Goal: Information Seeking & Learning: Learn about a topic

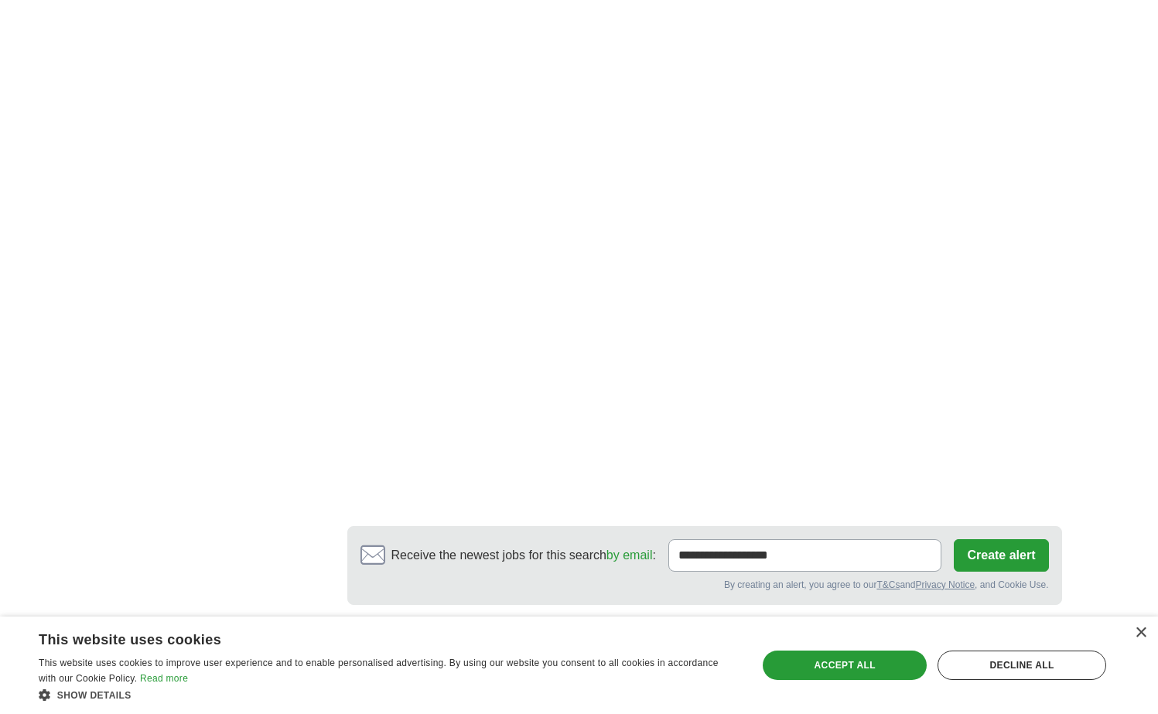
scroll to position [2947, 0]
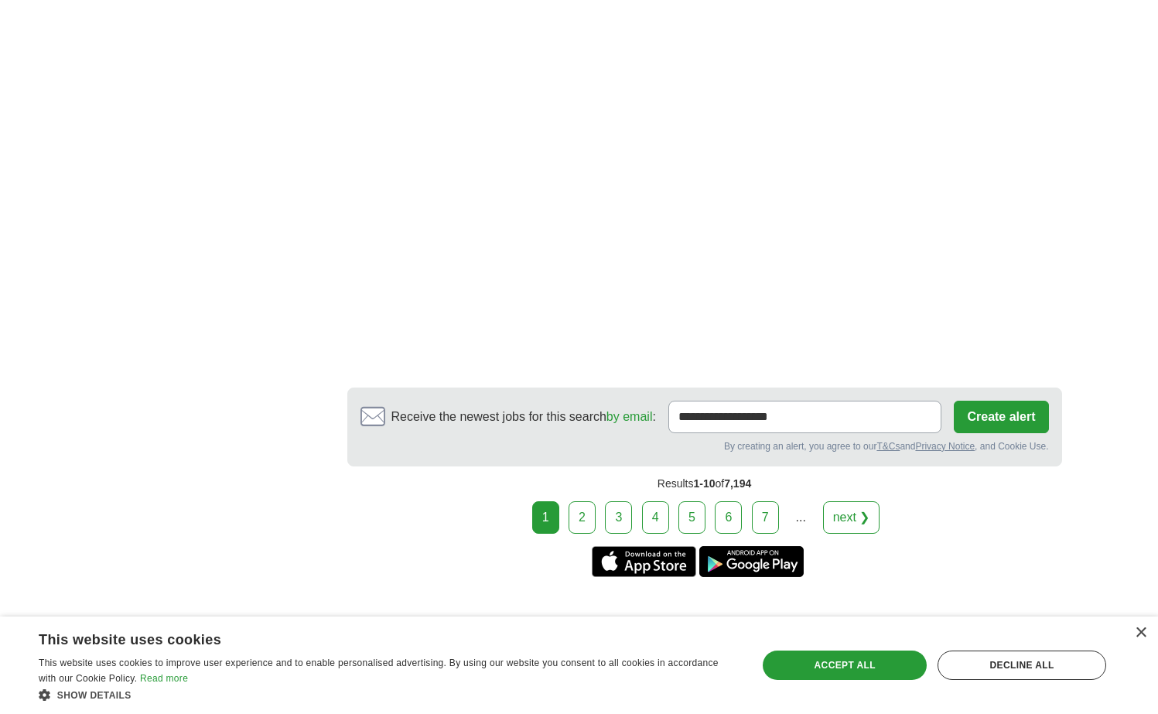
click at [586, 518] on link "2" at bounding box center [582, 517] width 27 height 32
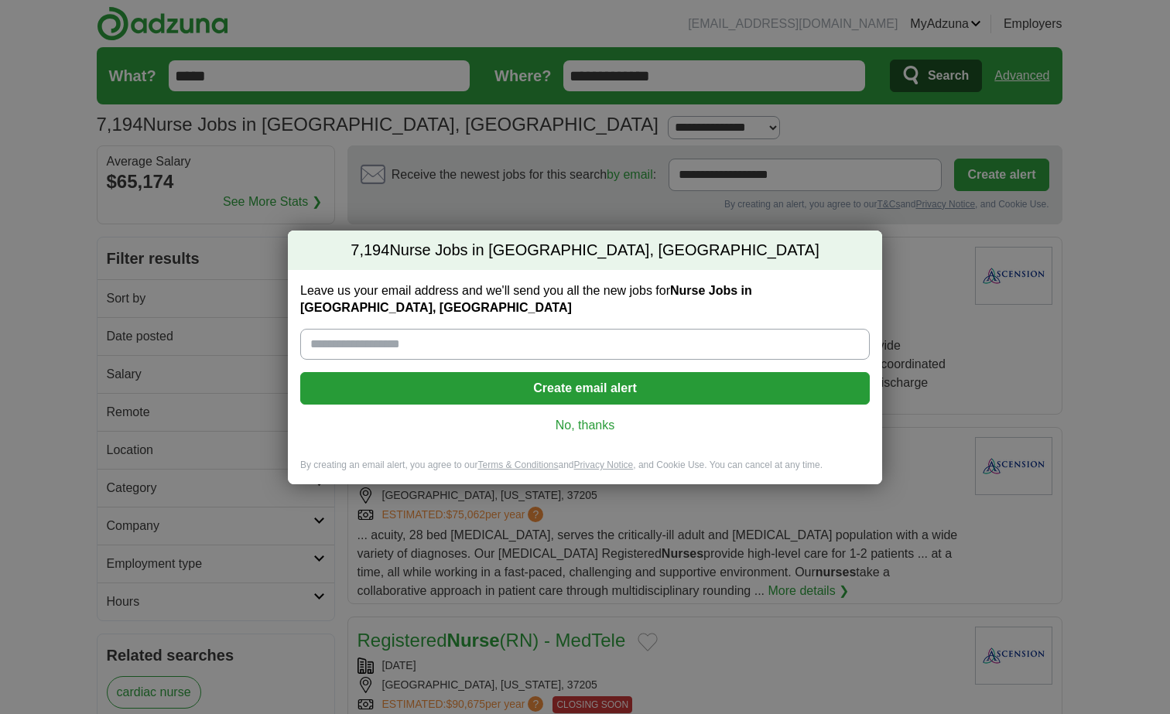
click at [606, 422] on link "No, thanks" at bounding box center [585, 425] width 545 height 17
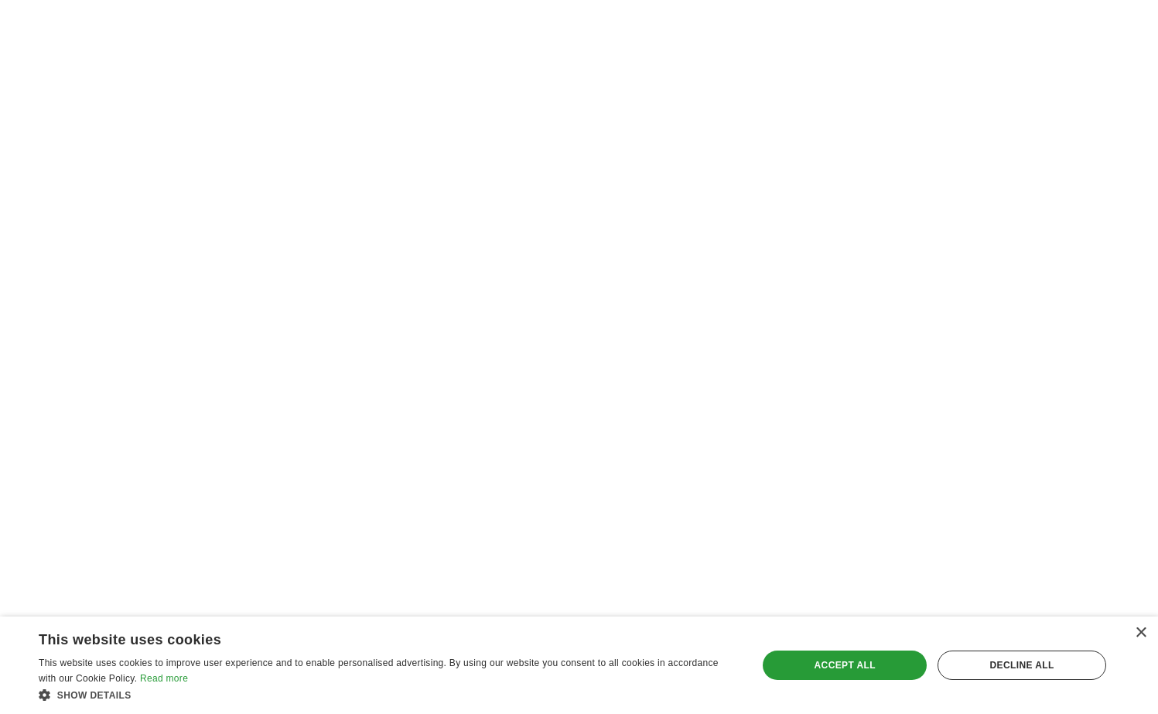
scroll to position [2927, 0]
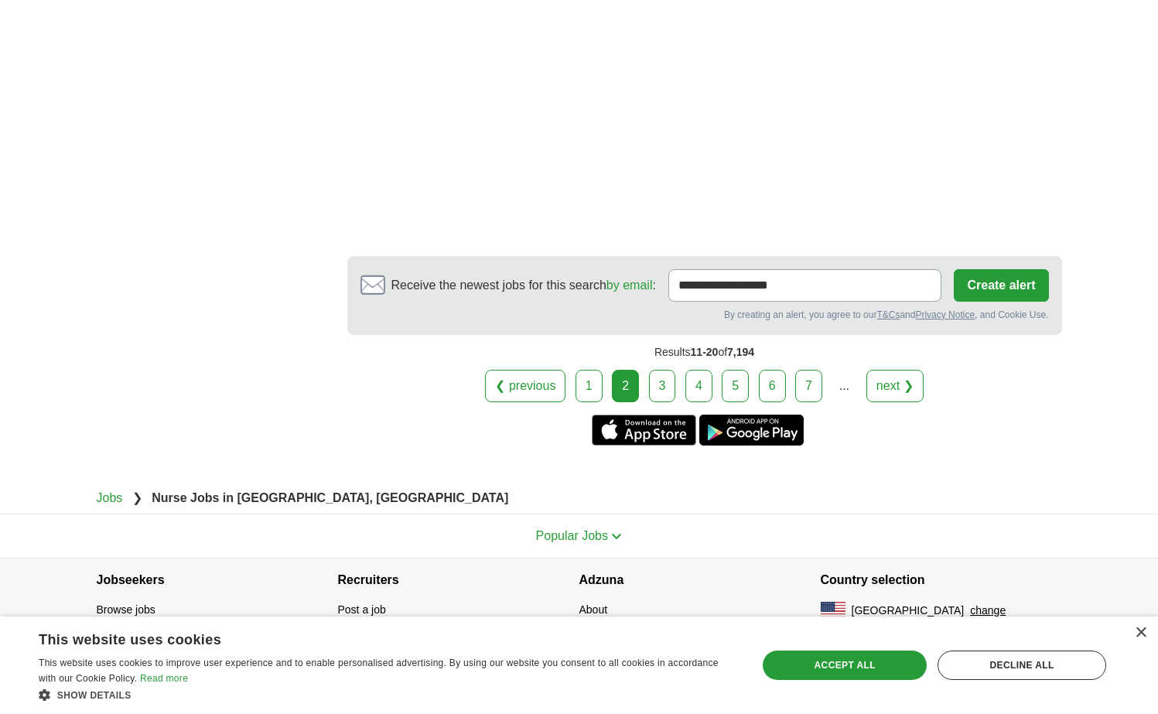
click at [653, 396] on link "3" at bounding box center [662, 386] width 27 height 32
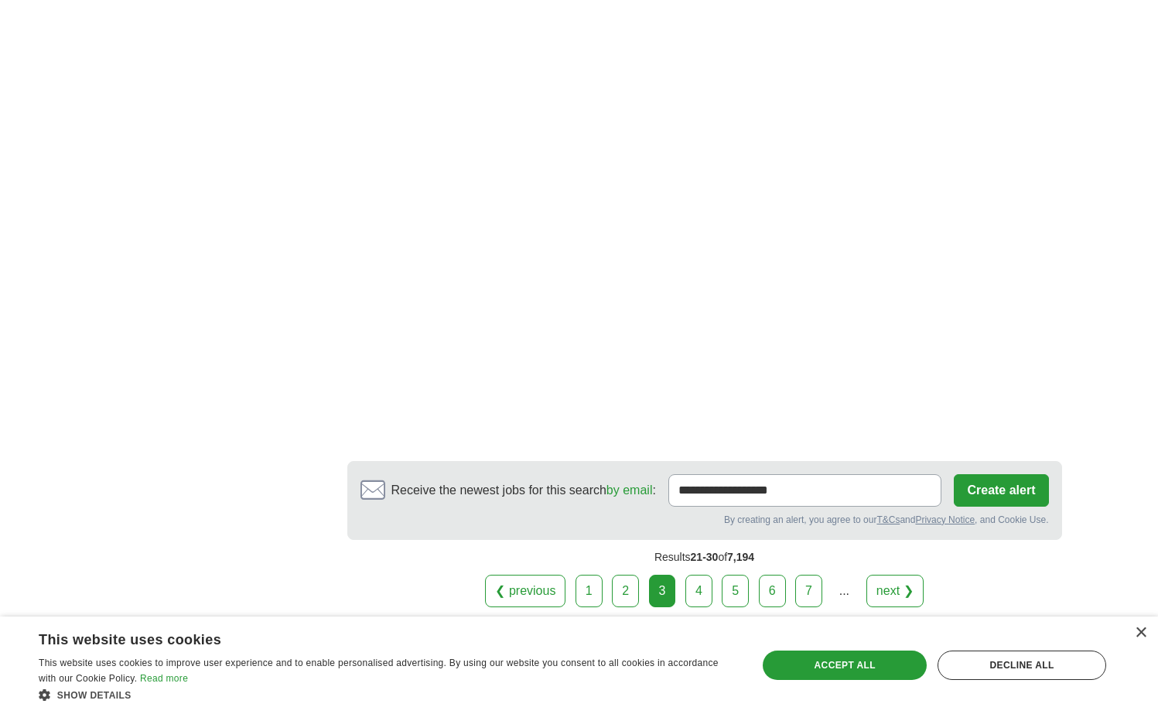
scroll to position [2785, 0]
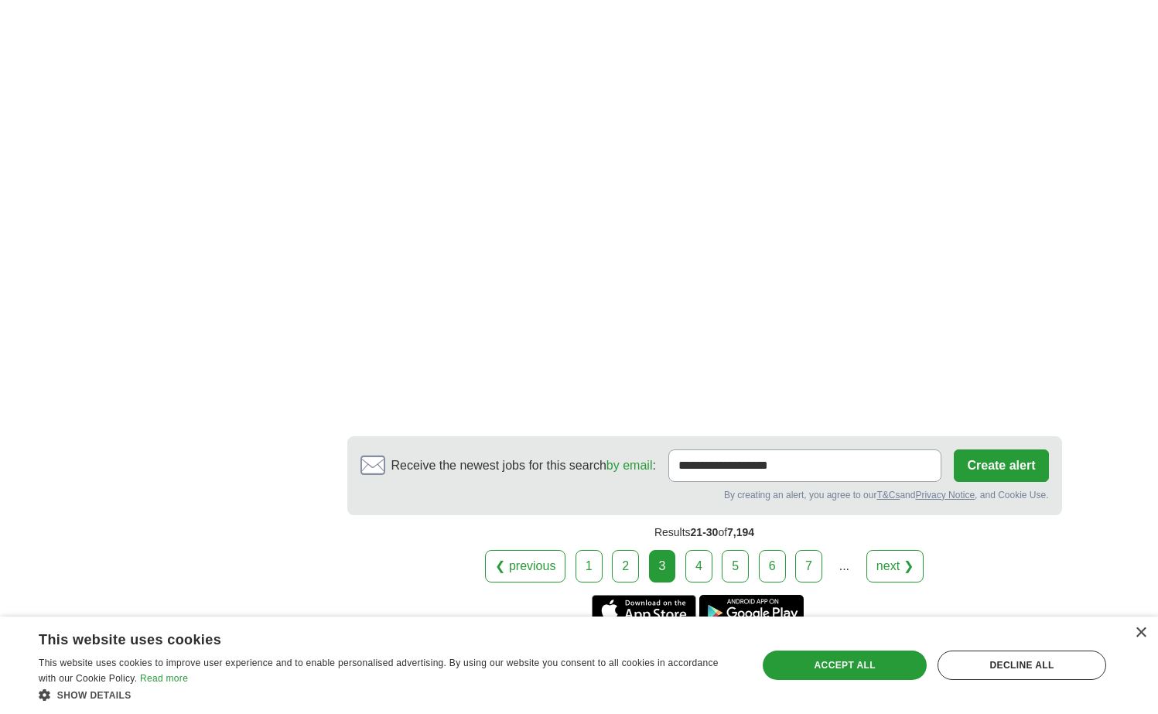
click at [704, 556] on link "4" at bounding box center [698, 566] width 27 height 32
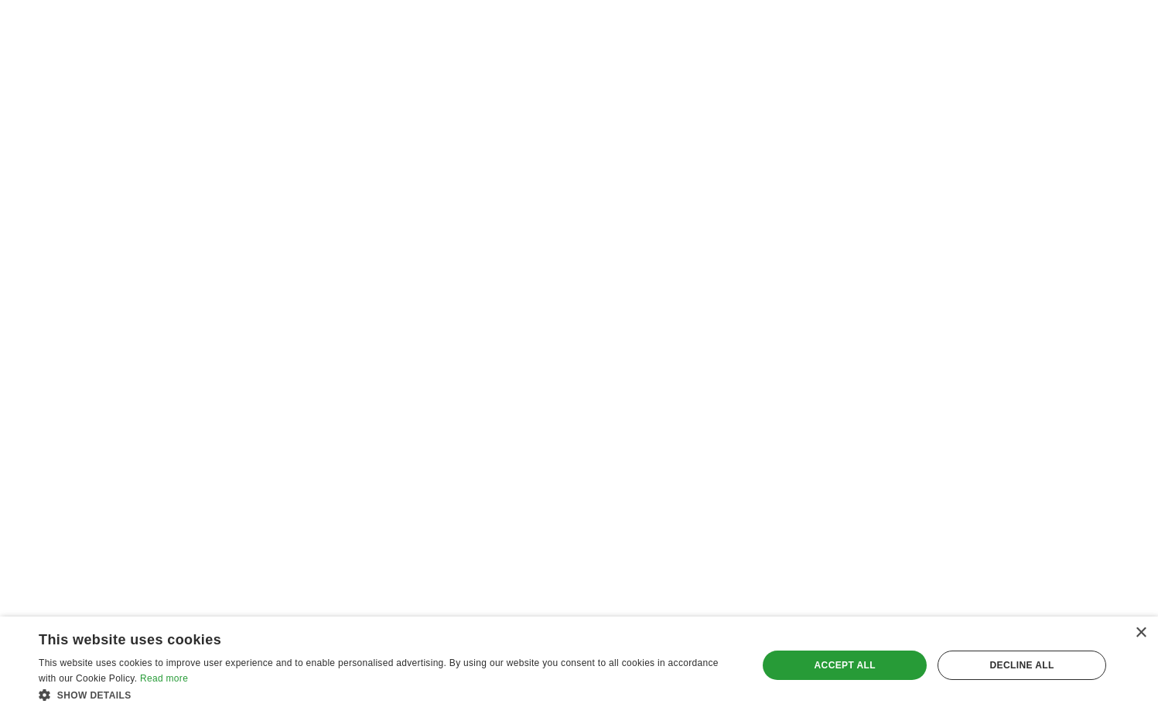
scroll to position [2592, 0]
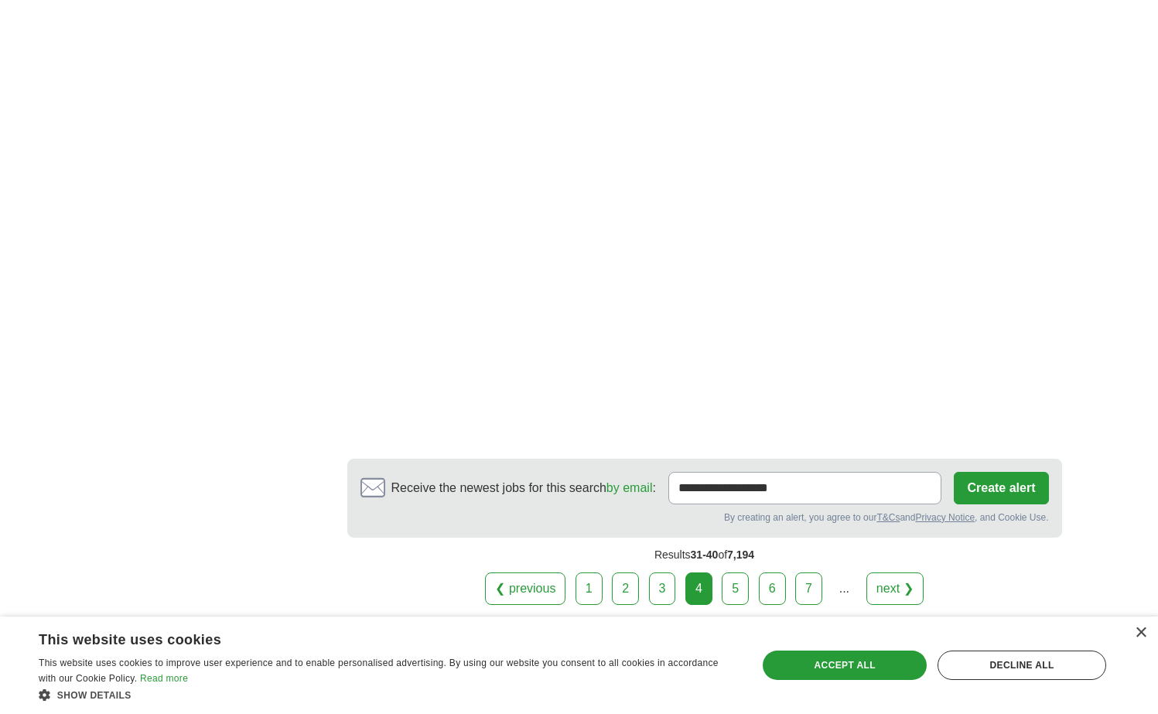
click at [751, 600] on div "❮ previous 1 2 3 4 5 6 7 ... next ❯" at bounding box center [704, 588] width 715 height 32
click at [751, 597] on div "❮ previous 1 2 3 4 5 6 7 ... next ❯" at bounding box center [704, 588] width 715 height 32
click at [751, 593] on div "❮ previous 1 2 3 4 5 6 7 ... next ❯" at bounding box center [704, 588] width 715 height 32
click at [746, 589] on link "5" at bounding box center [735, 588] width 27 height 32
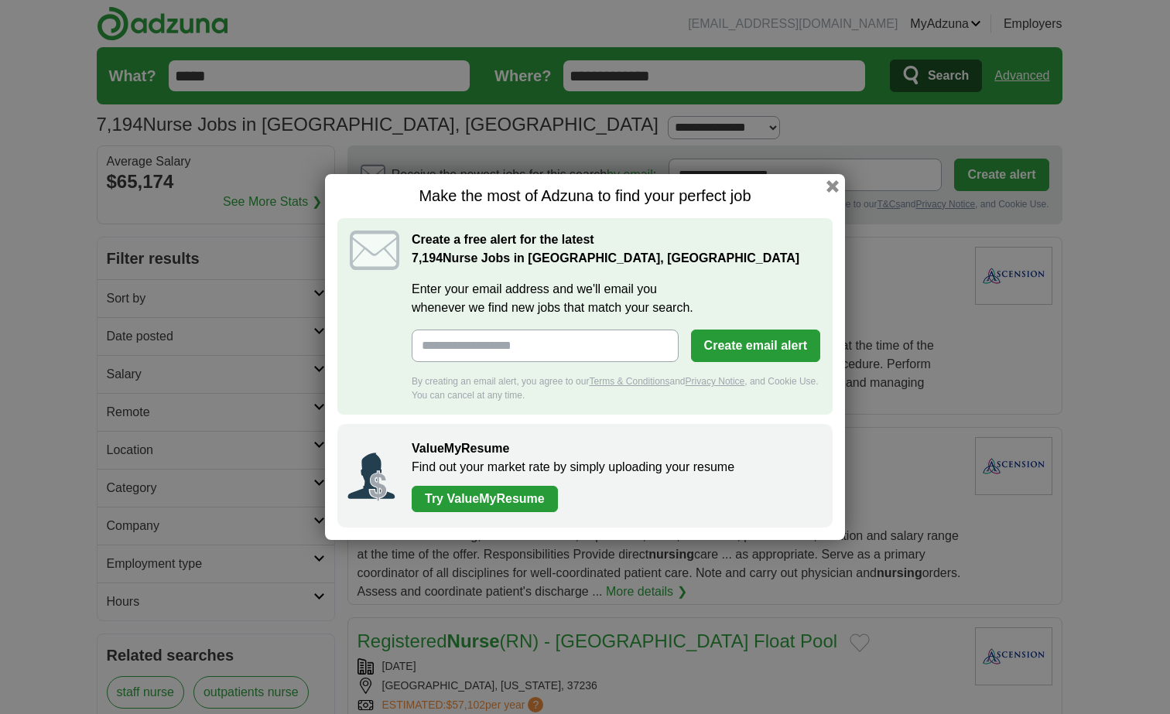
click at [820, 187] on h1 "Make the most of Adzuna to find your perfect job" at bounding box center [584, 195] width 495 height 19
click at [825, 183] on div "Make the most of Adzuna to find your perfect job Create a free alert for the la…" at bounding box center [585, 357] width 520 height 366
click at [828, 183] on button "button" at bounding box center [832, 186] width 17 height 17
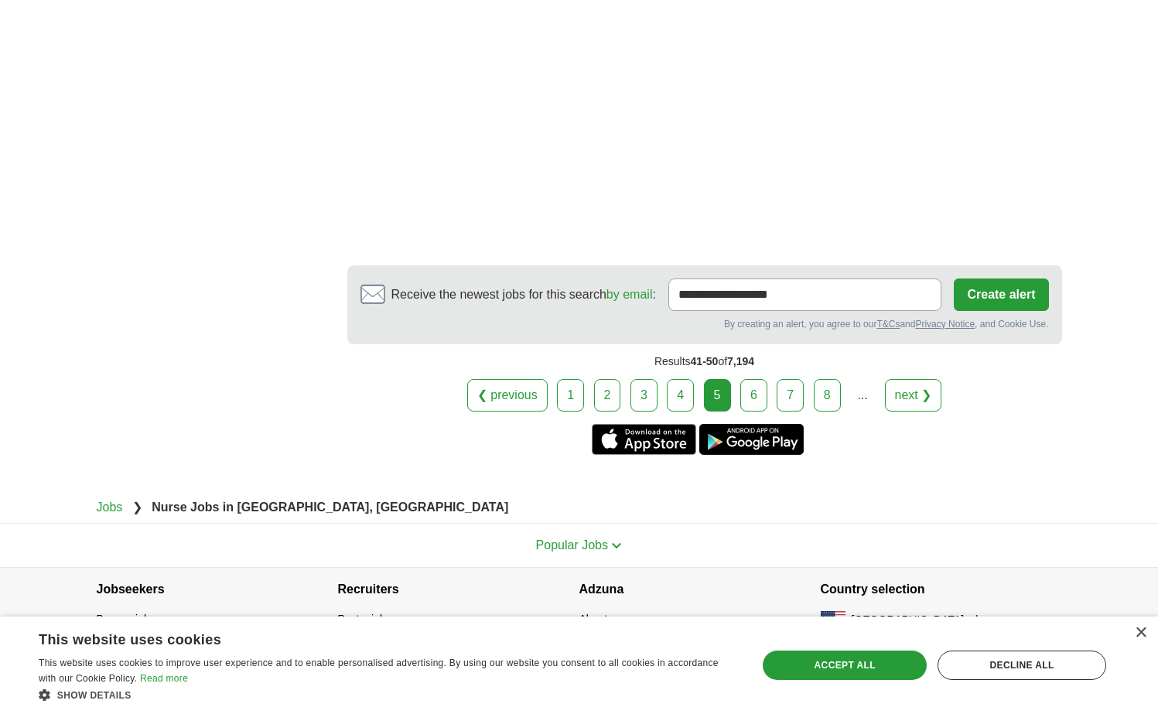
scroll to position [2927, 0]
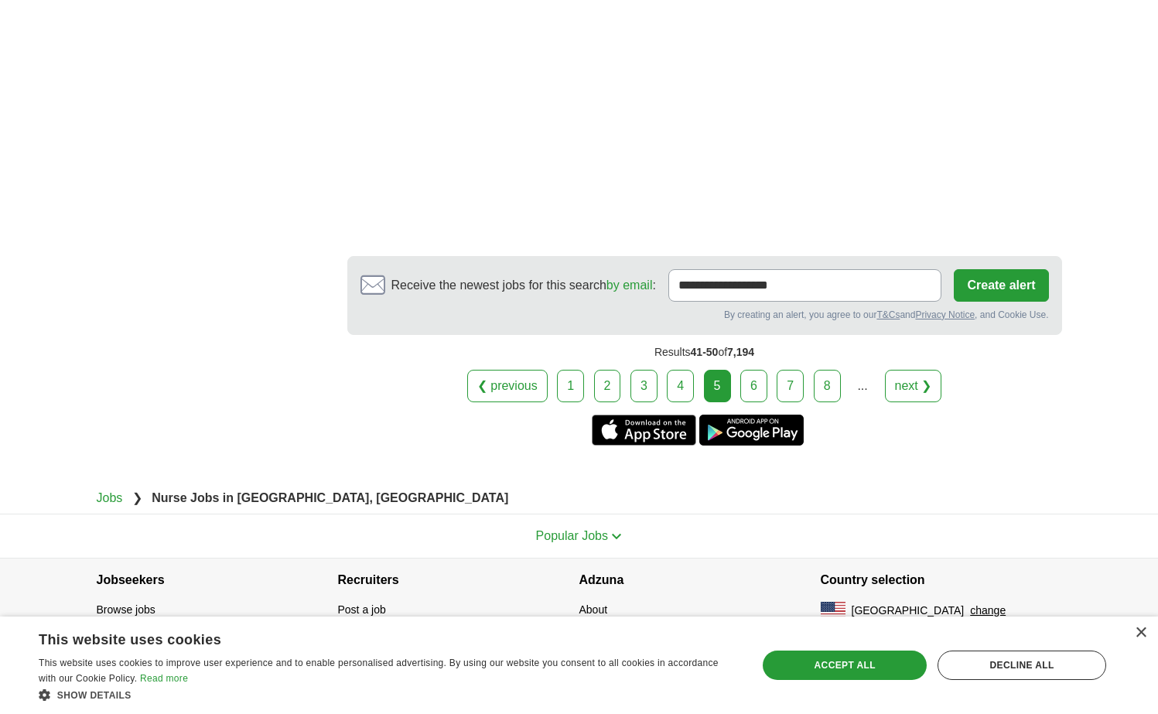
click at [741, 389] on link "6" at bounding box center [753, 386] width 27 height 32
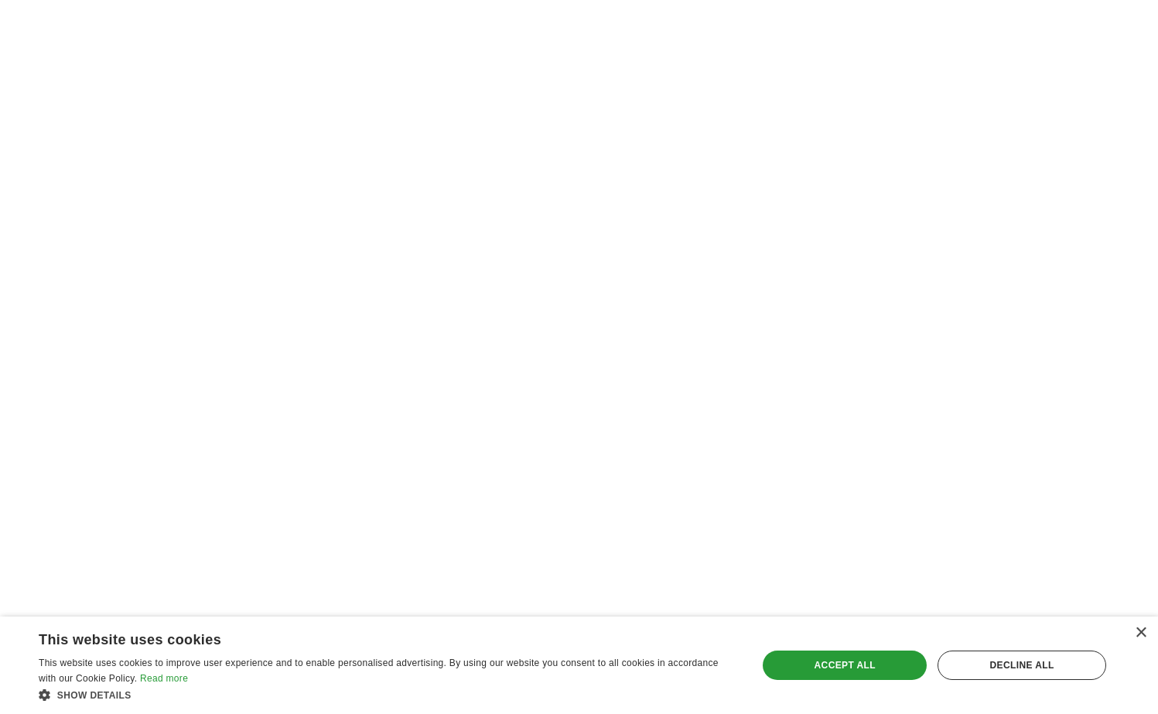
scroll to position [2900, 0]
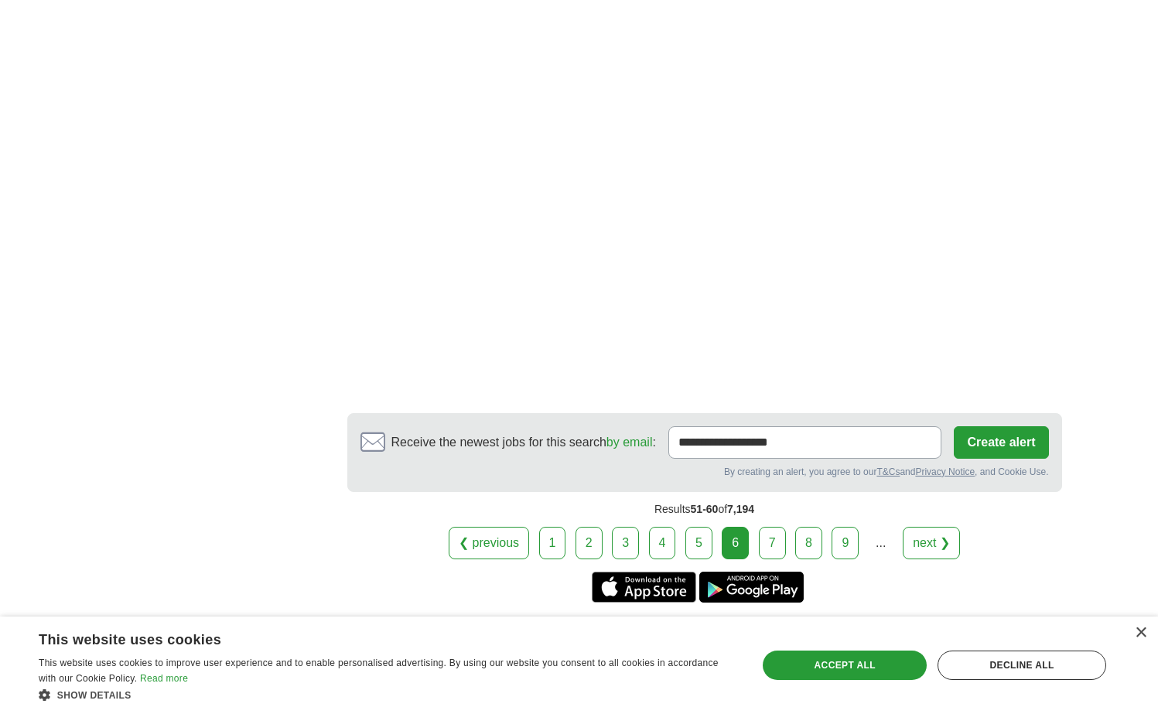
click at [777, 527] on link "7" at bounding box center [772, 543] width 27 height 32
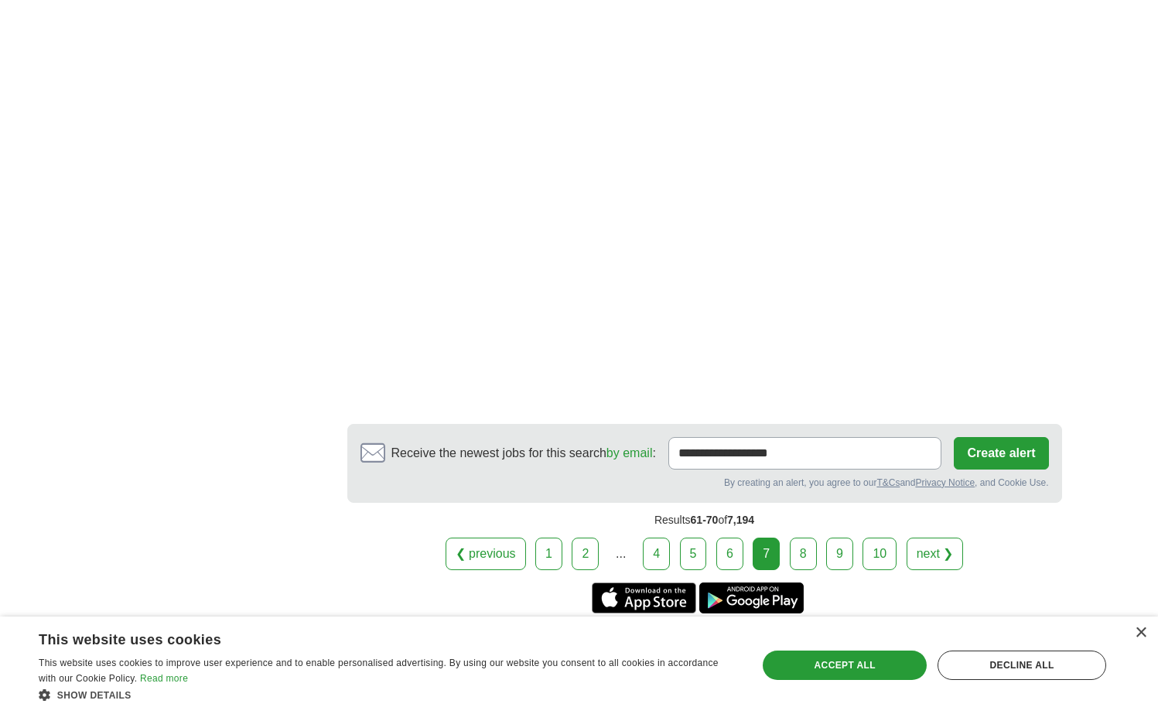
scroll to position [2874, 0]
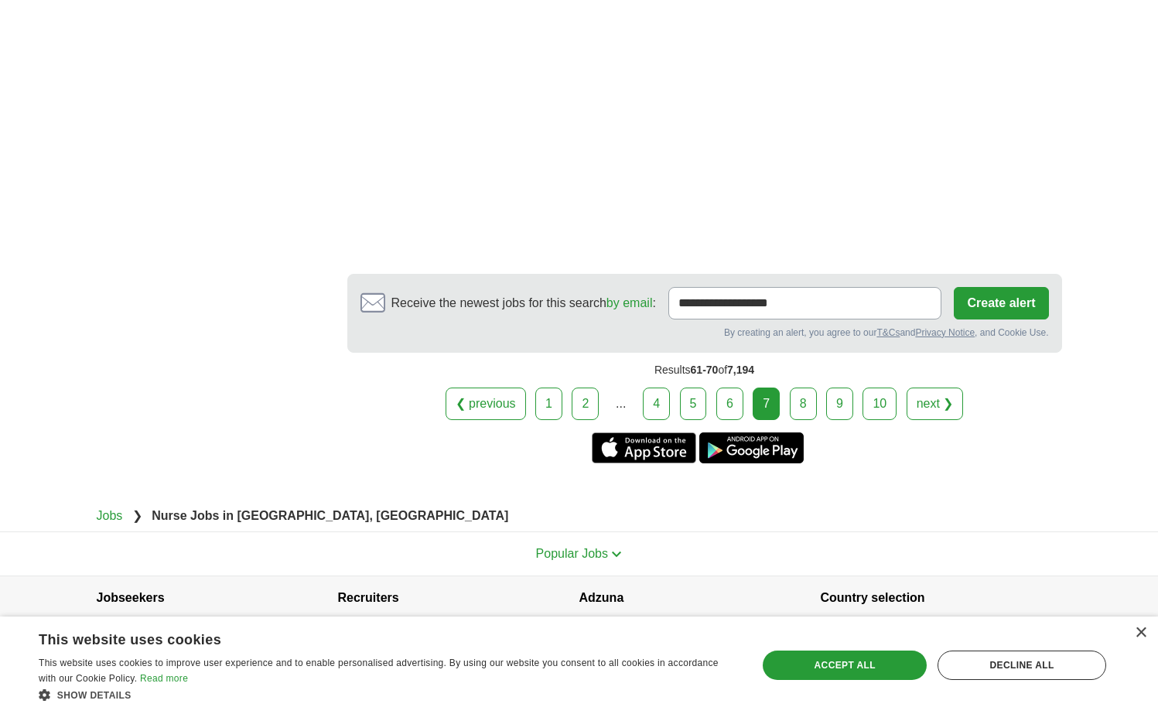
click at [794, 388] on link "8" at bounding box center [803, 404] width 27 height 32
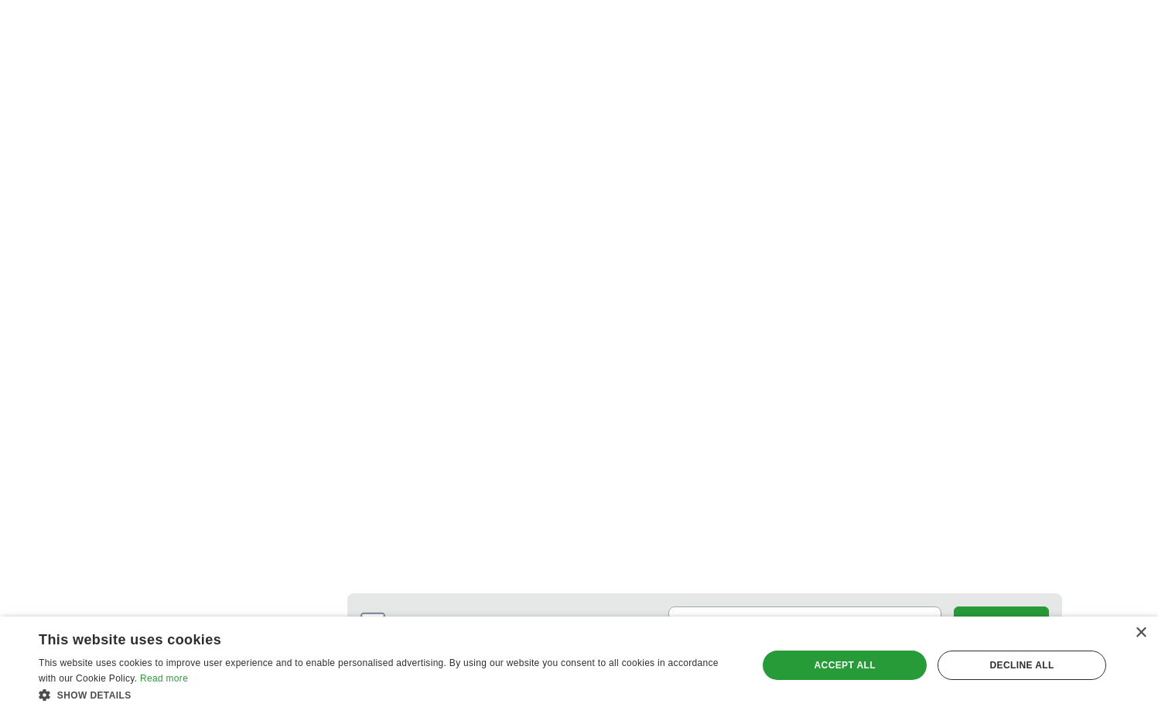
scroll to position [2747, 0]
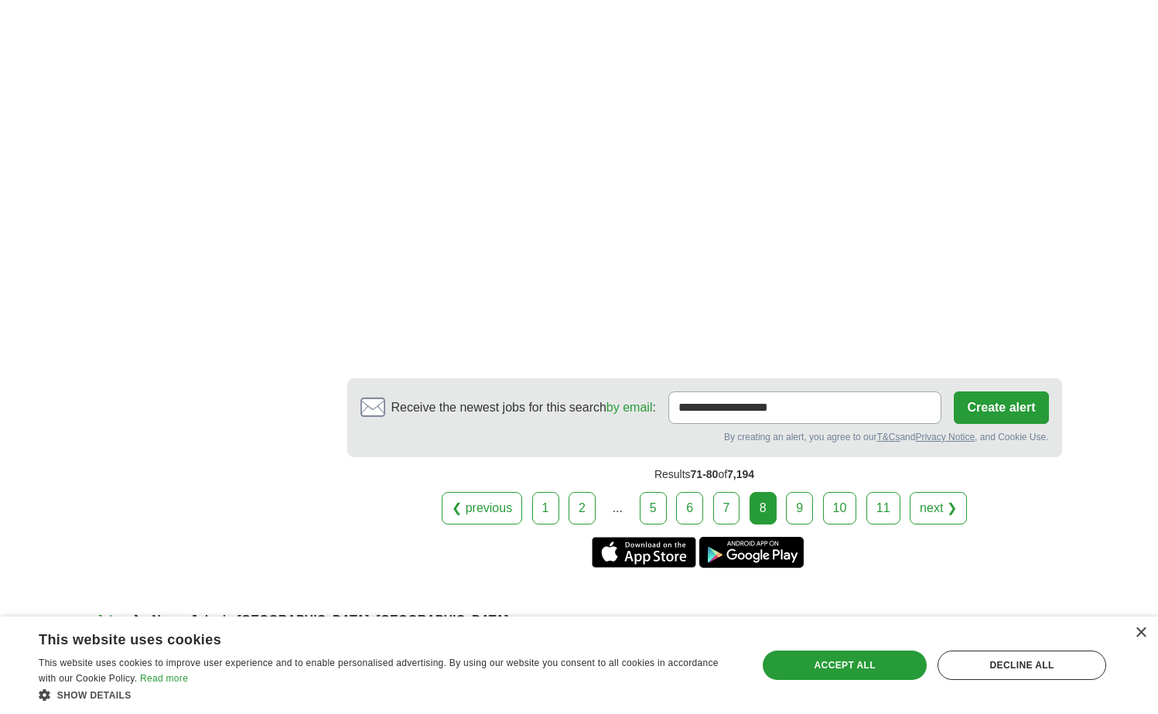
click at [812, 511] on link "9" at bounding box center [799, 508] width 27 height 32
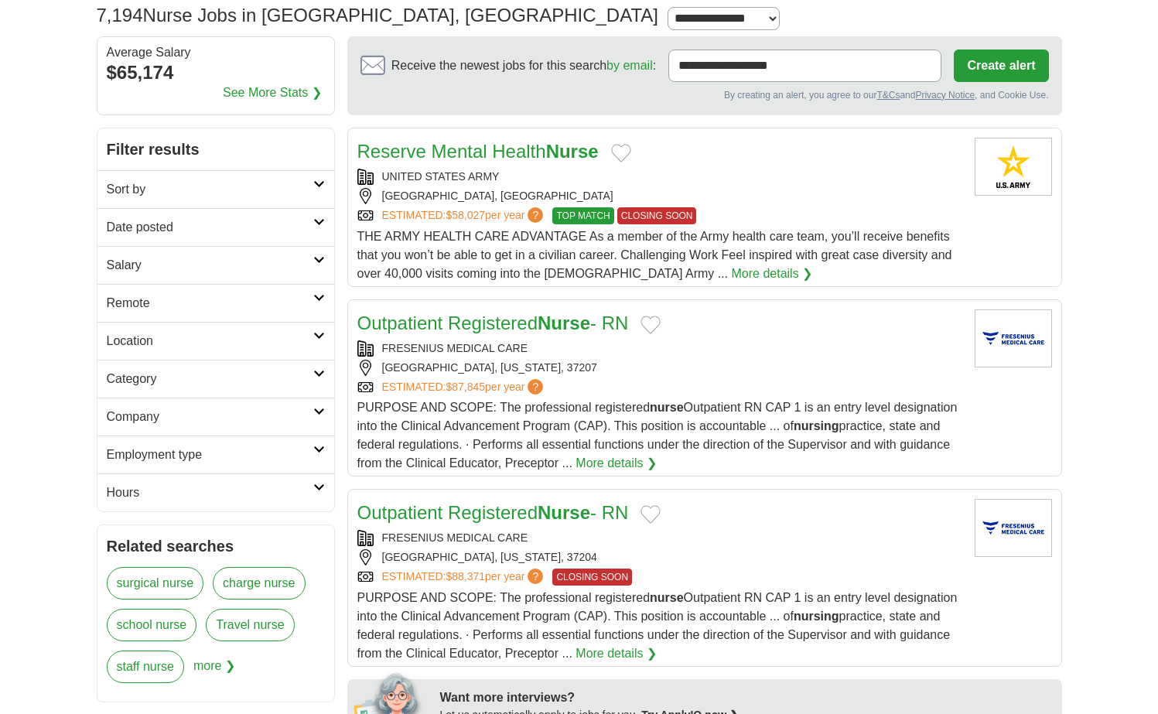
scroll to position [119, 0]
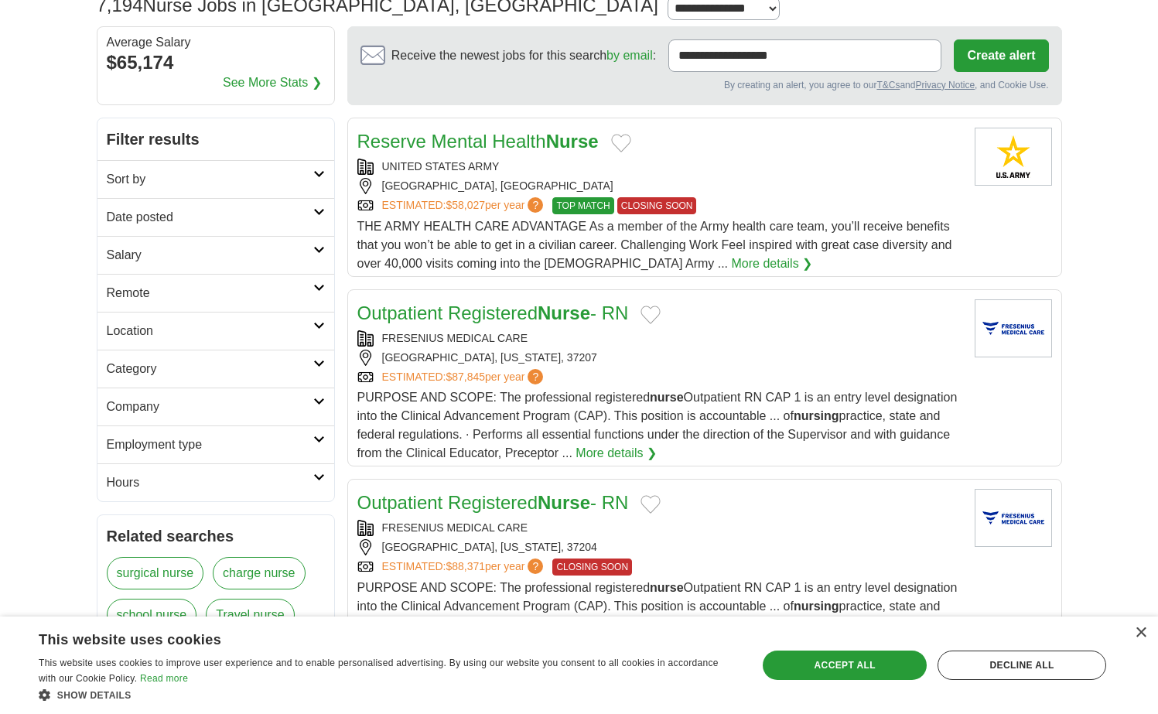
click at [670, 419] on span "PURPOSE AND SCOPE: The professional registered nurse Outpatient RN CAP 1 is an …" at bounding box center [657, 425] width 600 height 69
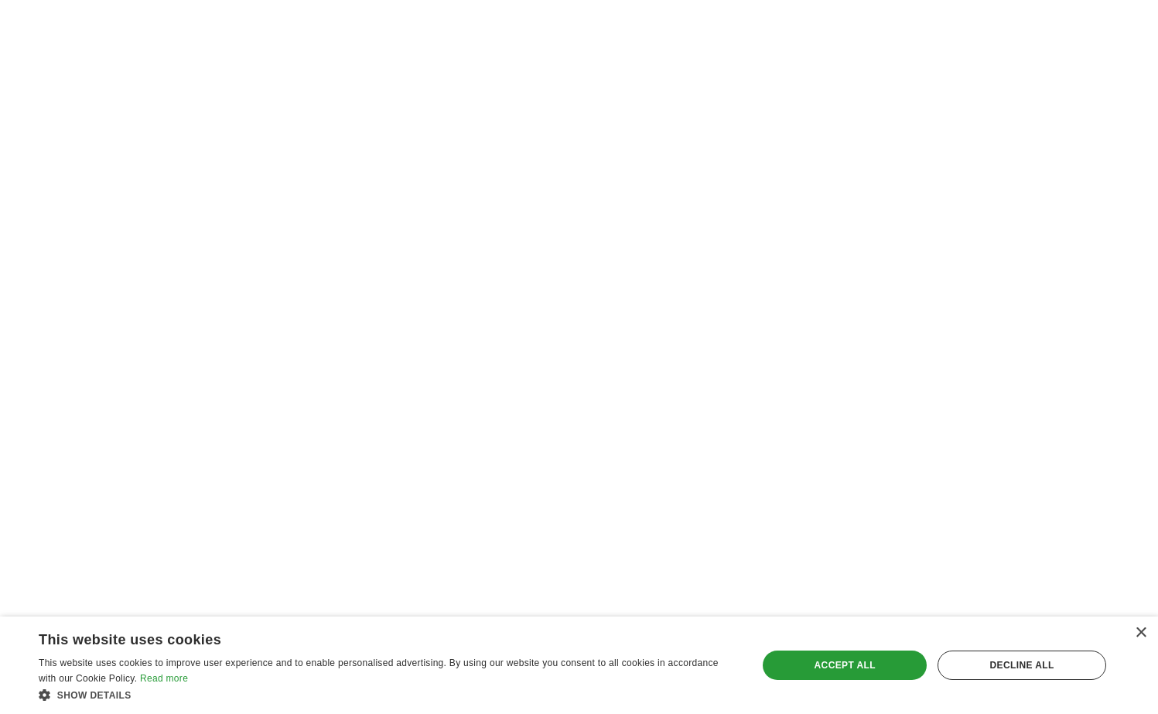
scroll to position [2775, 0]
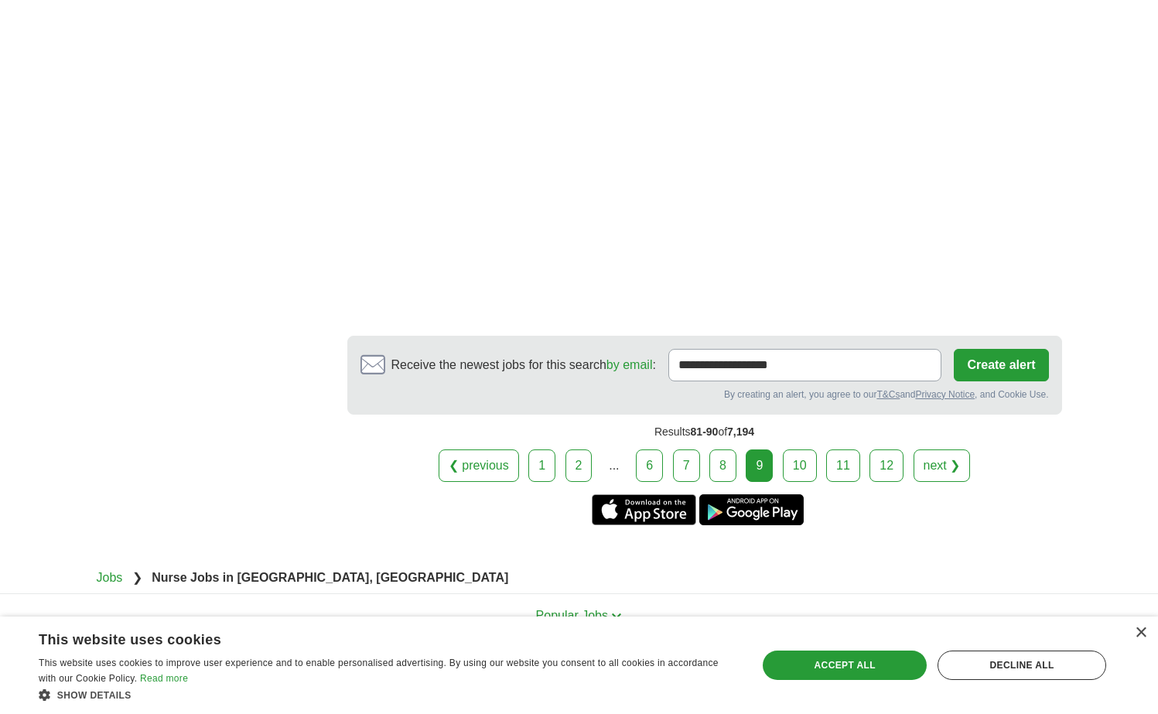
click at [801, 473] on link "10" at bounding box center [800, 465] width 34 height 32
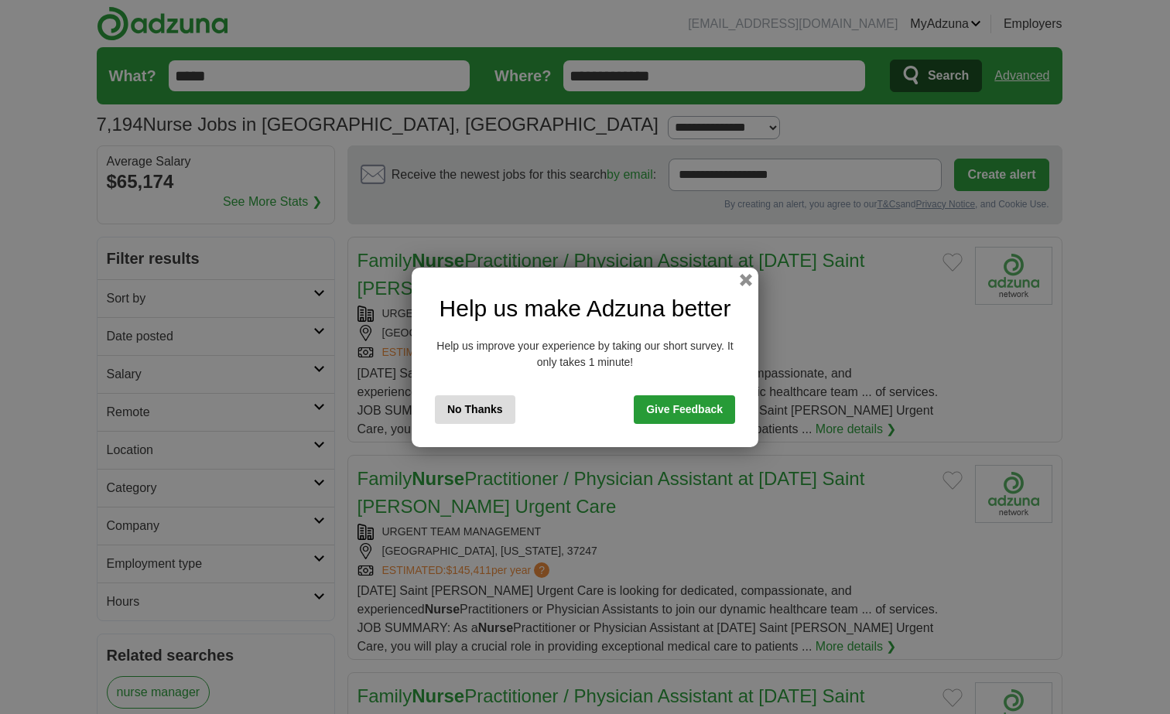
click at [730, 272] on div "Help us make Adzuna better Help us improve your experience by taking our short …" at bounding box center [585, 357] width 347 height 179
click at [743, 278] on button "button" at bounding box center [745, 279] width 17 height 17
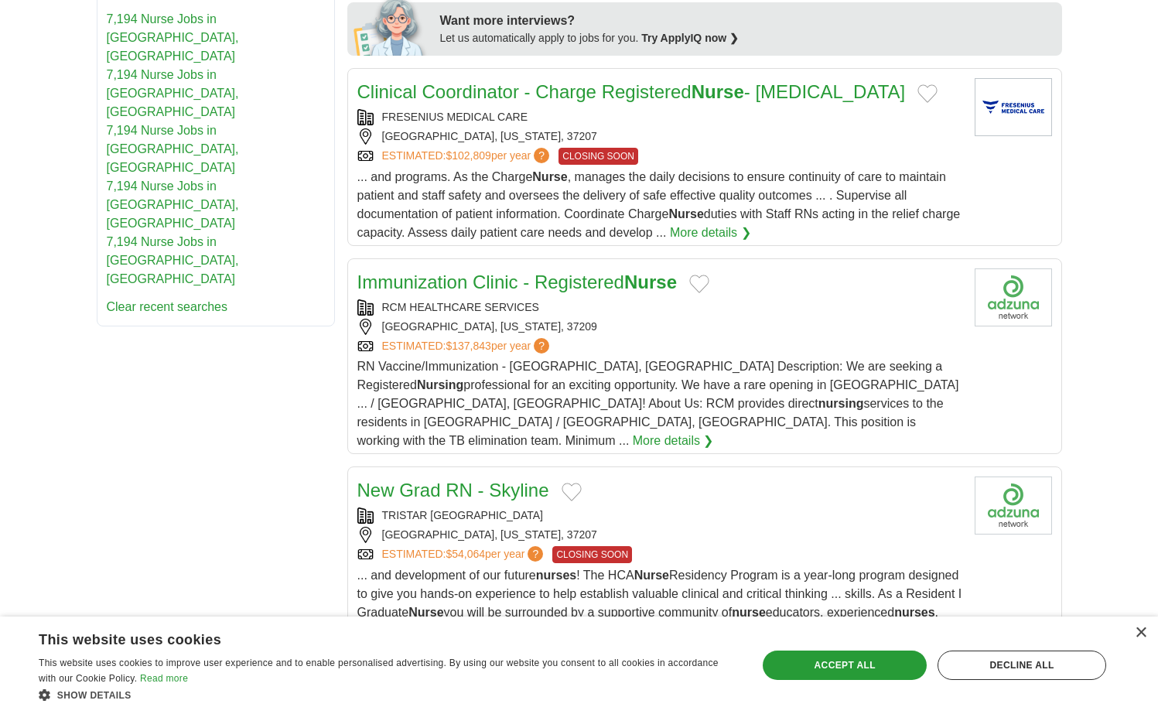
scroll to position [919, 0]
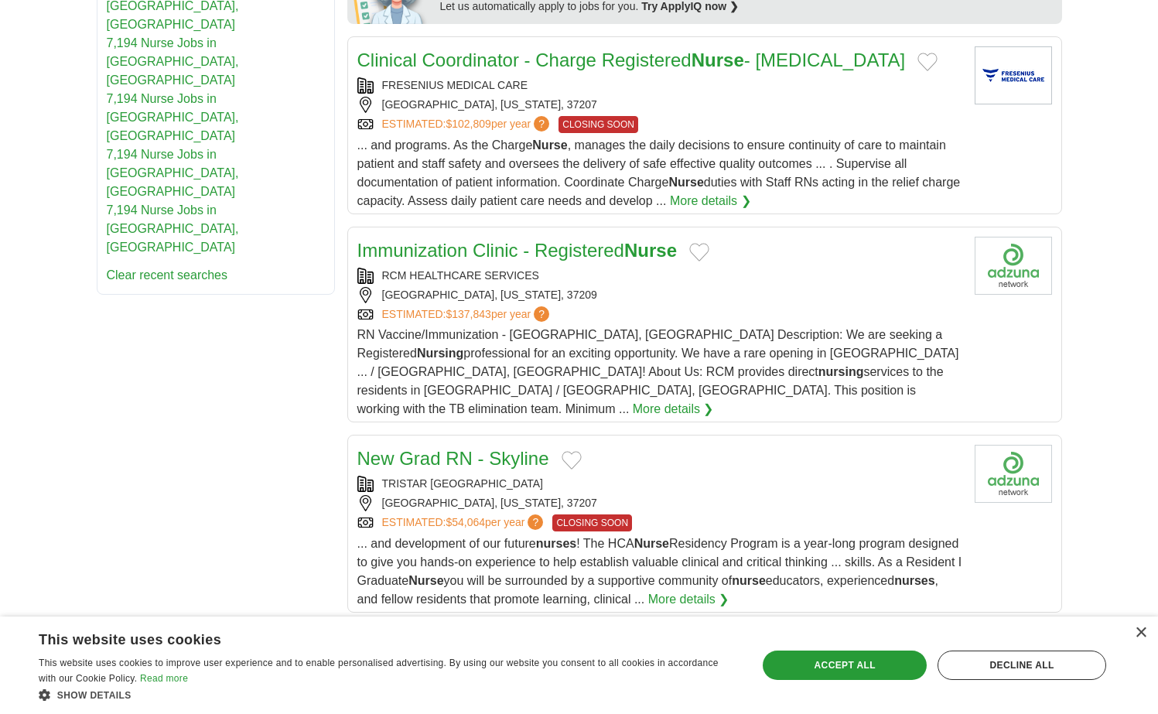
click at [583, 251] on link "Immunization Clinic - Registered Nurse" at bounding box center [517, 250] width 320 height 21
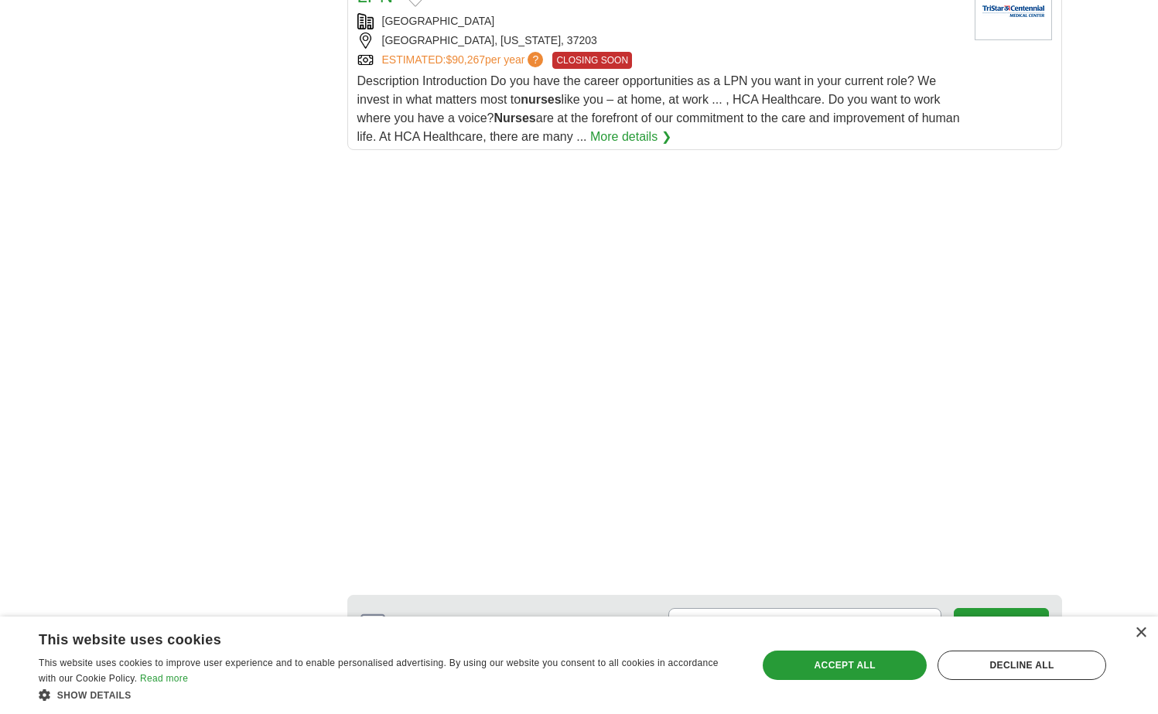
scroll to position [2538, 0]
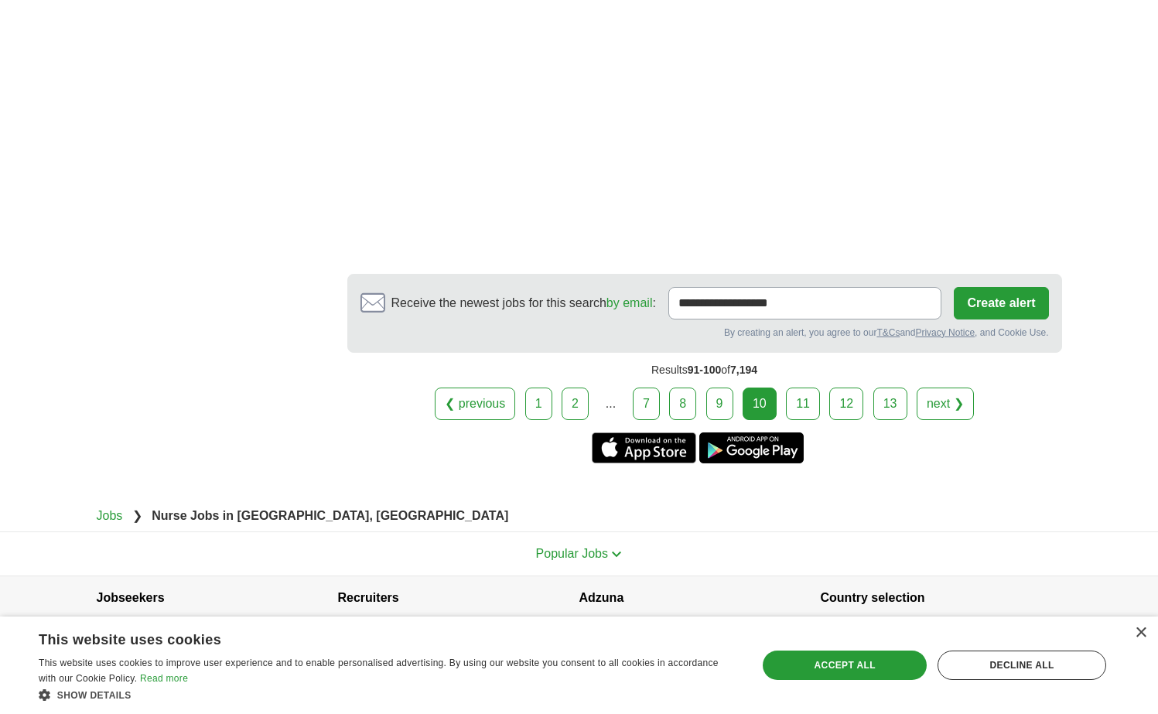
click at [791, 388] on link "11" at bounding box center [803, 404] width 34 height 32
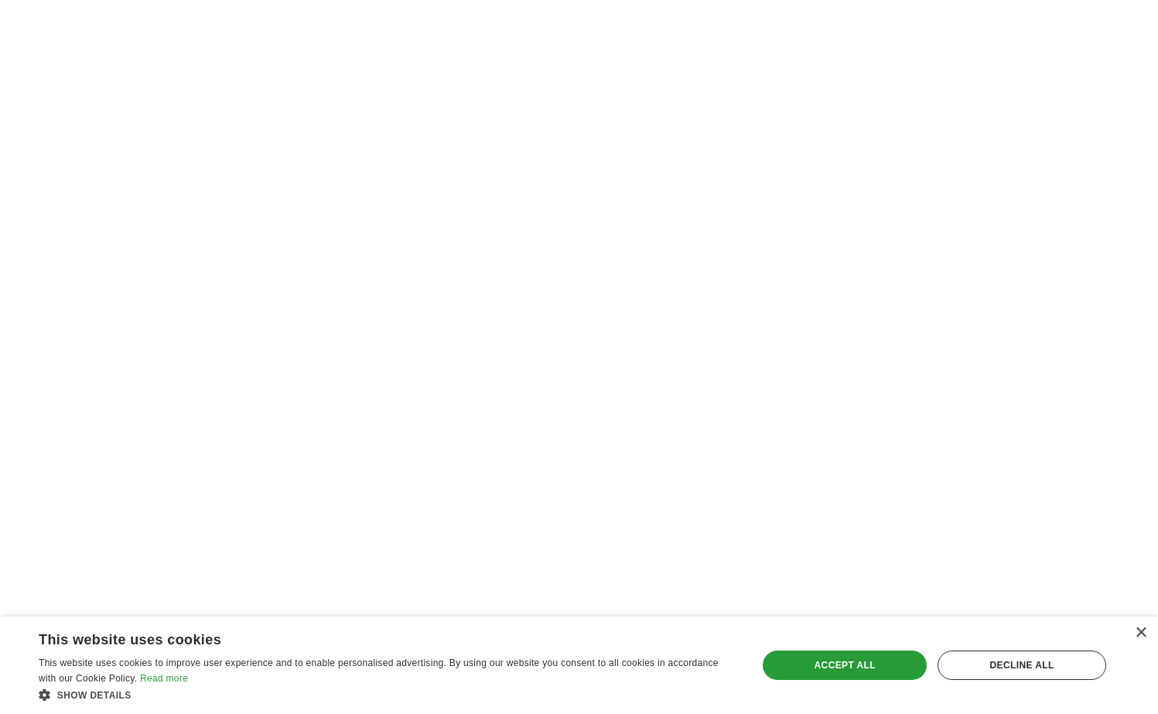
scroll to position [3055, 0]
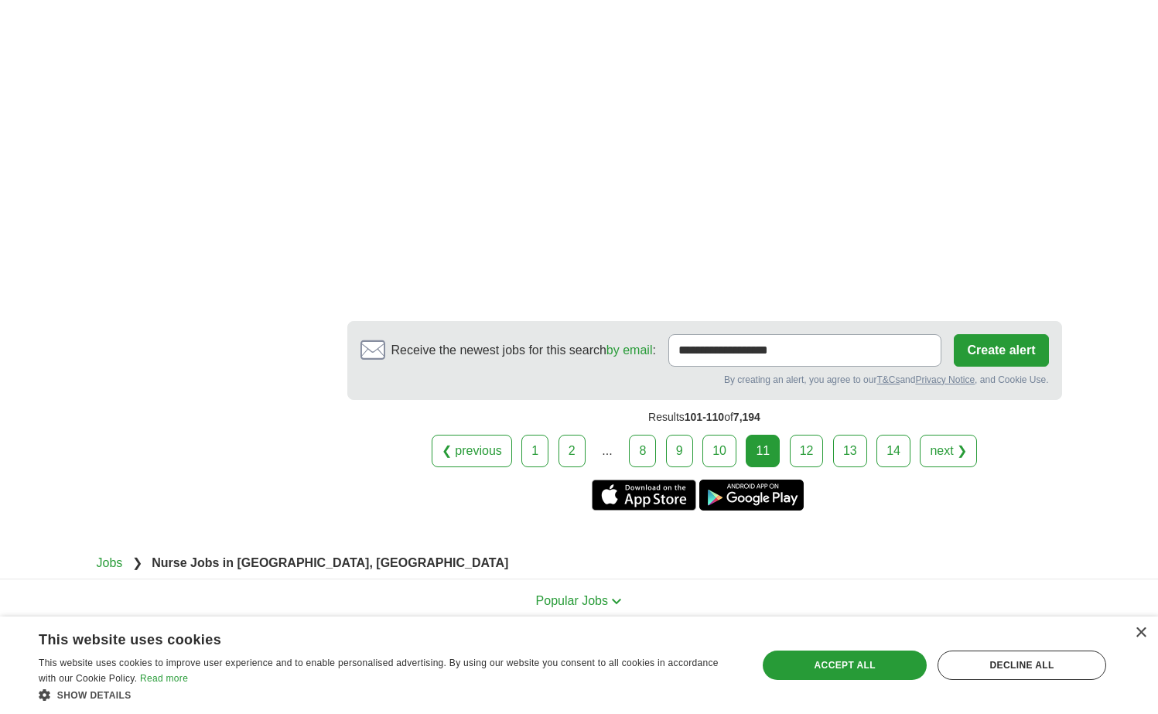
click at [797, 435] on link "12" at bounding box center [807, 451] width 34 height 32
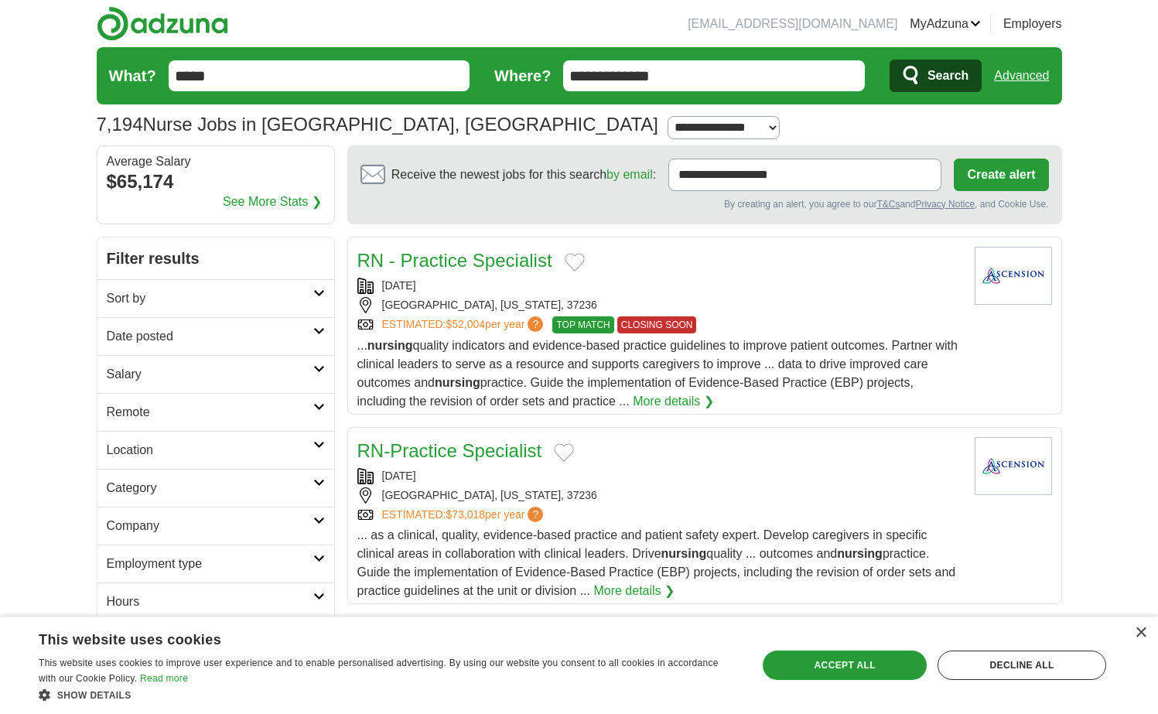
click at [474, 450] on link "RN-Practice Specialist" at bounding box center [449, 450] width 185 height 21
click at [475, 266] on link "RN - Practice Specialist" at bounding box center [454, 260] width 195 height 21
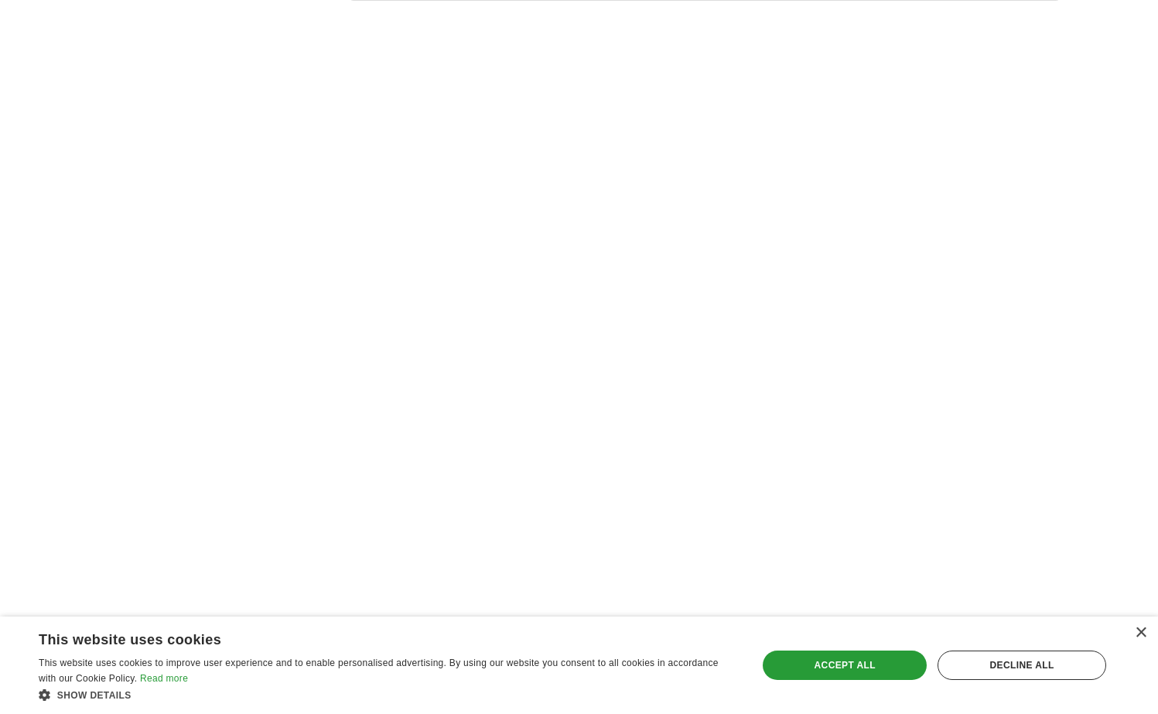
scroll to position [2742, 0]
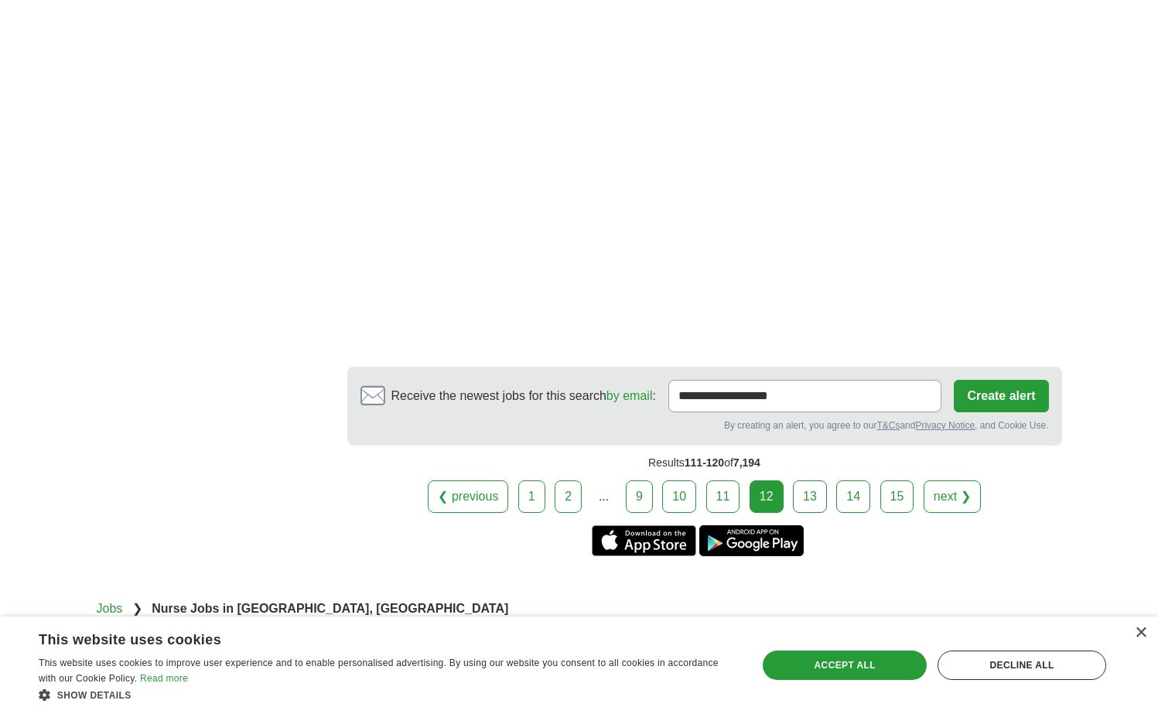
click at [812, 480] on link "13" at bounding box center [810, 496] width 34 height 32
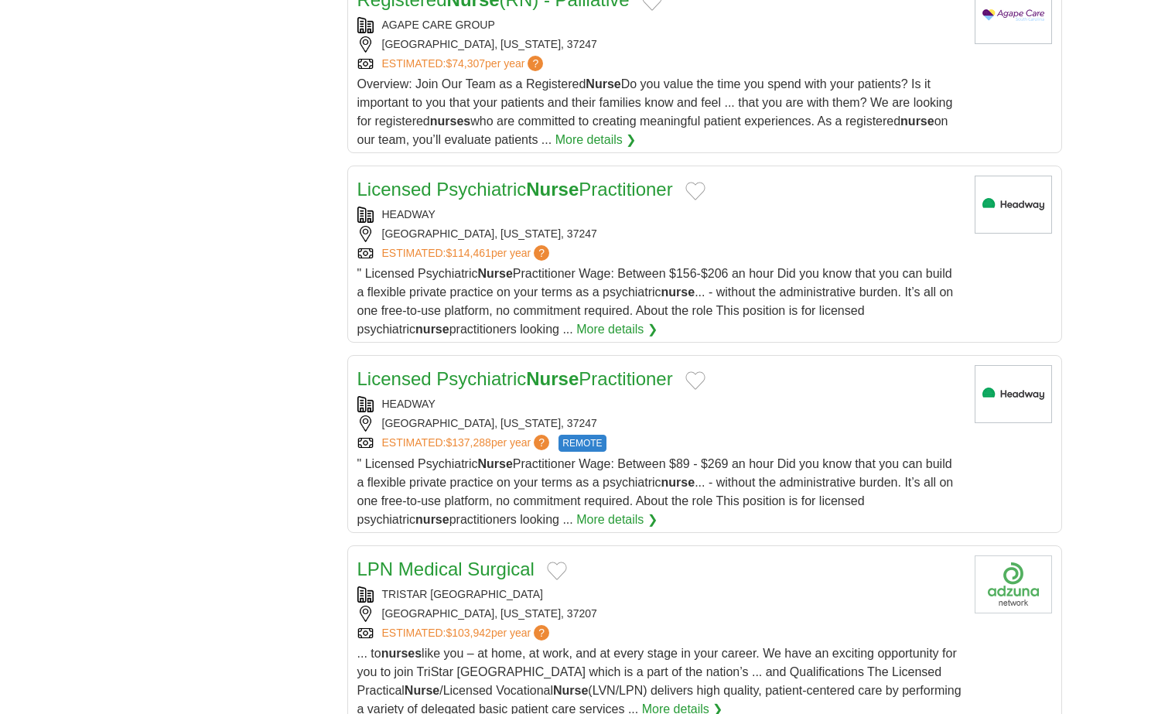
scroll to position [1527, 0]
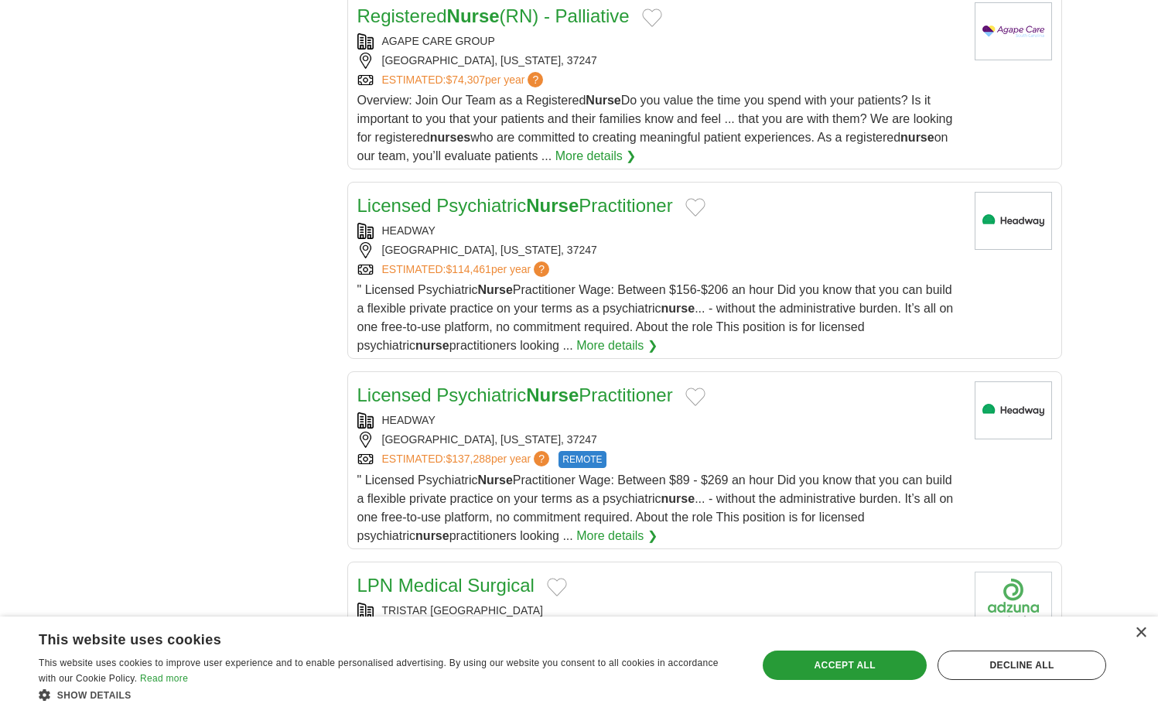
click at [554, 19] on link "Registered Nurse (RN) - Palliative" at bounding box center [493, 15] width 272 height 21
click at [604, 15] on link "Registered Nurse (RN) - Palliative" at bounding box center [493, 15] width 272 height 21
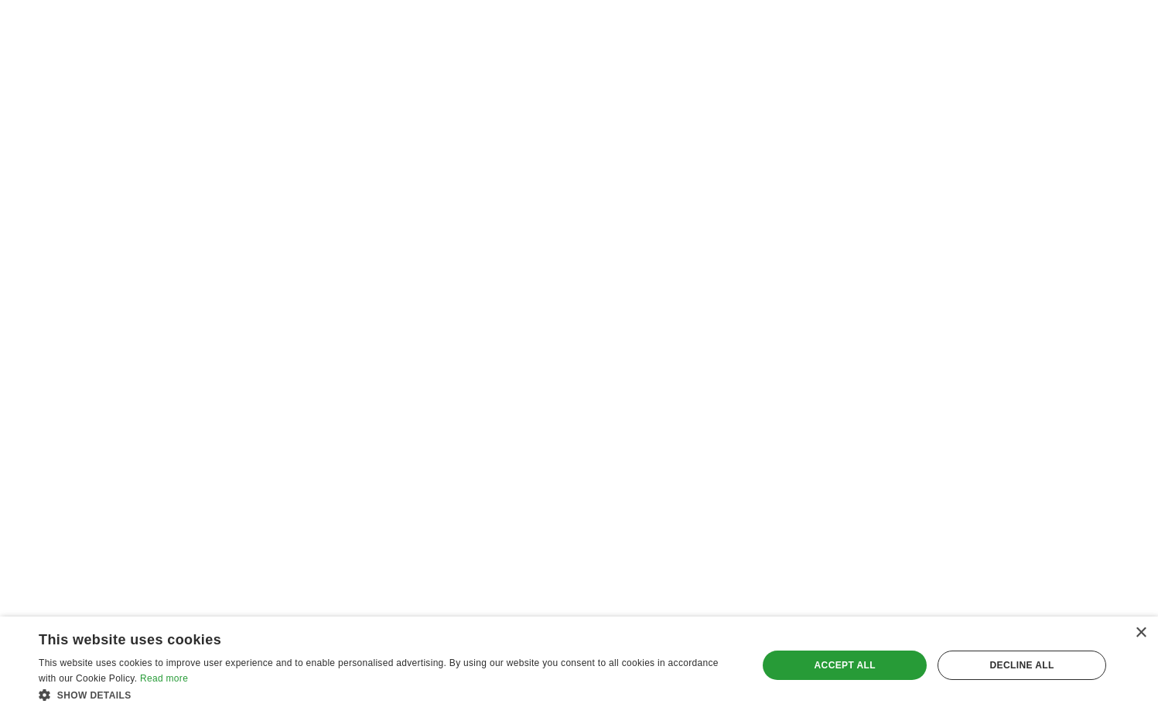
scroll to position [3005, 0]
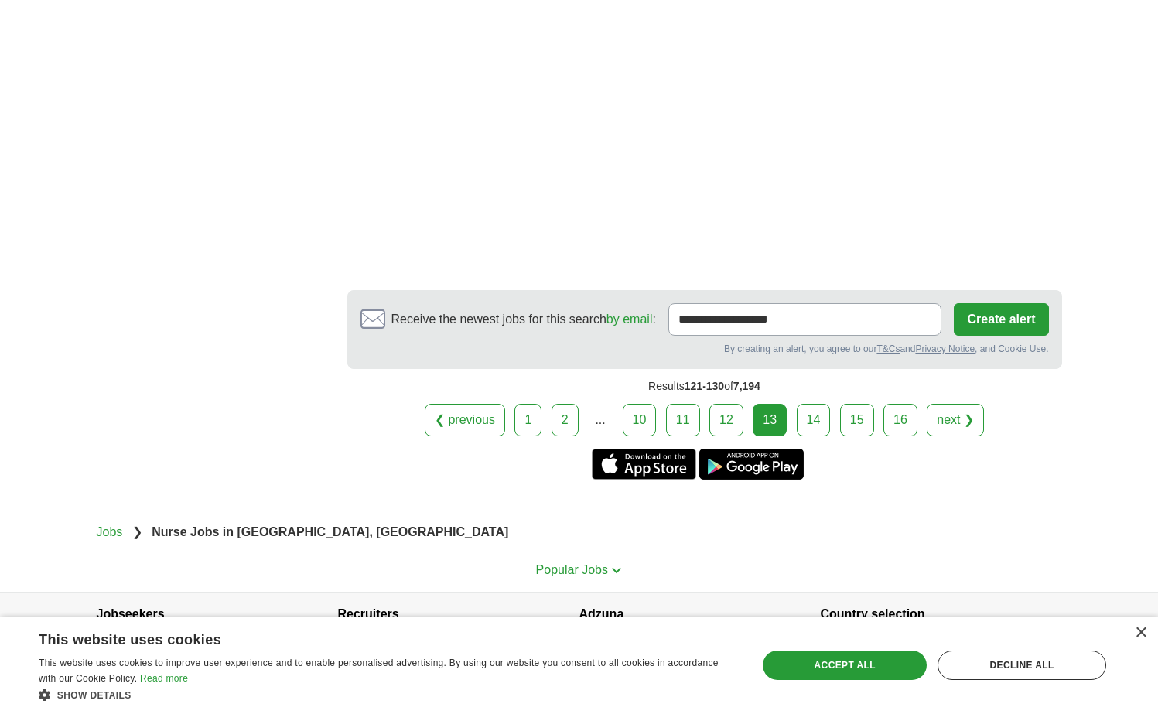
click at [809, 411] on link "14" at bounding box center [814, 420] width 34 height 32
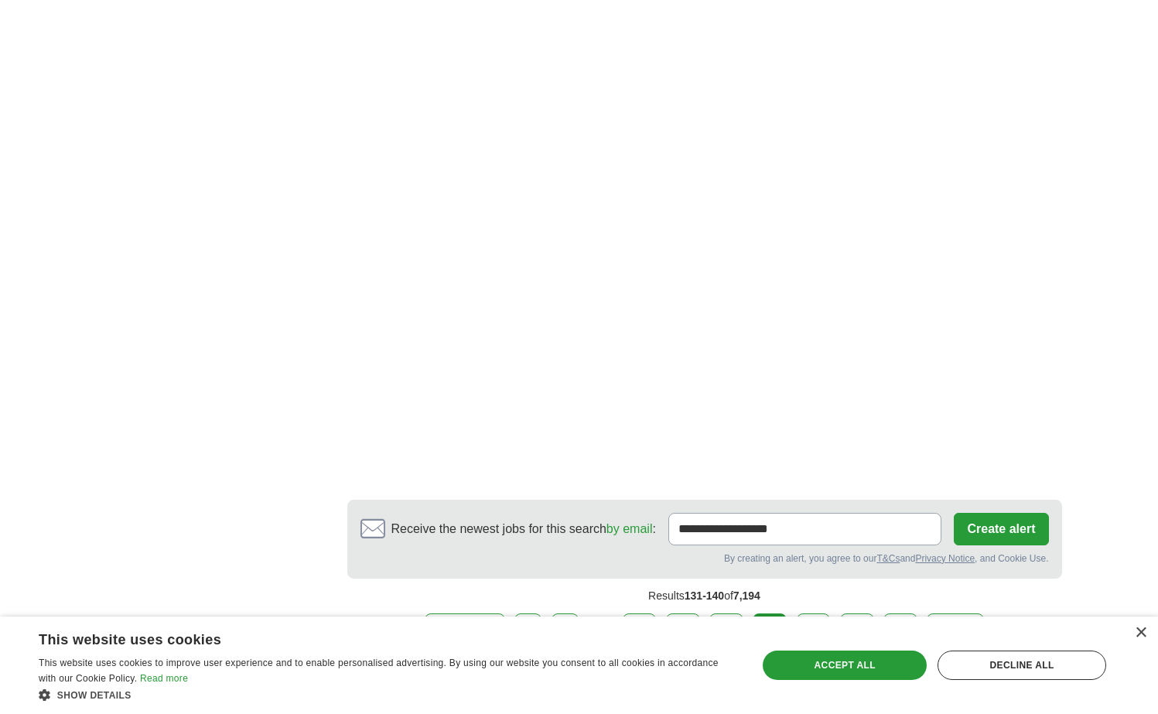
scroll to position [2982, 0]
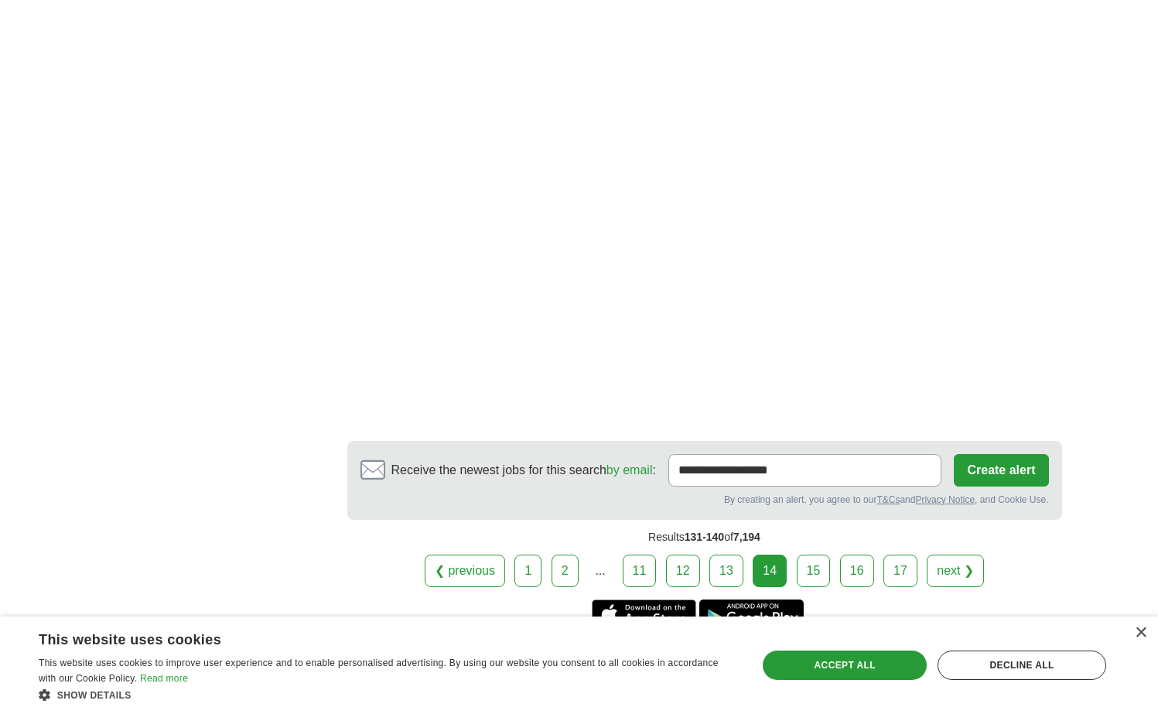
click at [814, 555] on link "15" at bounding box center [814, 571] width 34 height 32
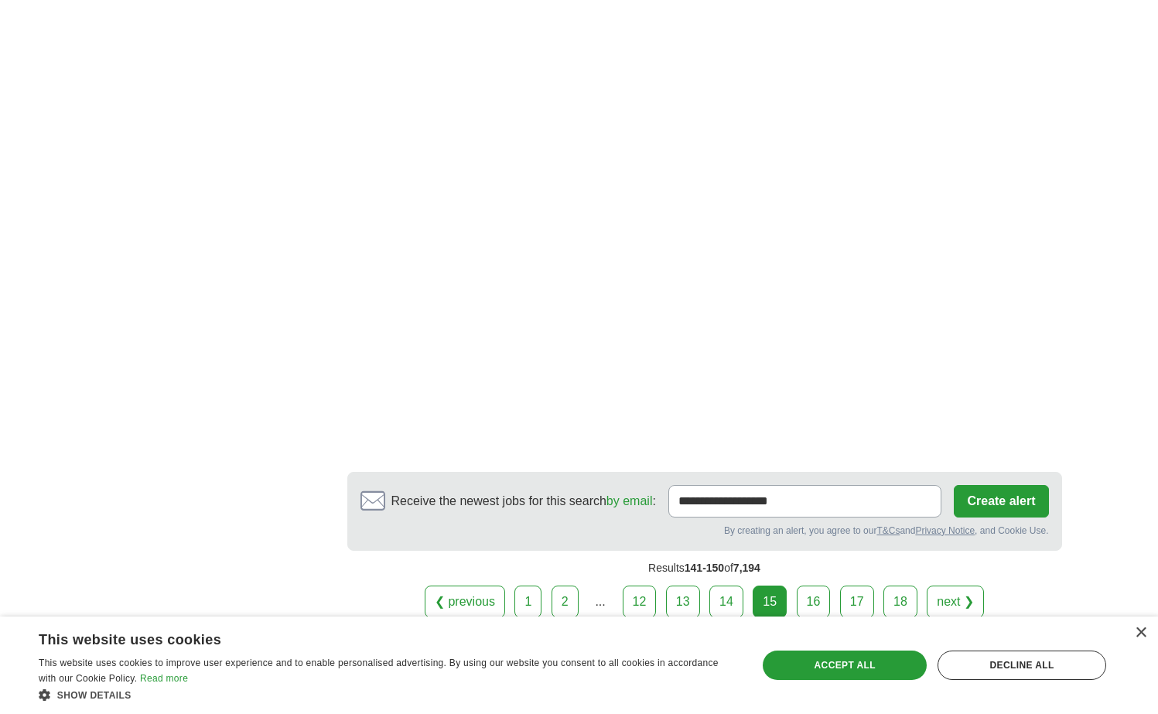
scroll to position [2979, 0]
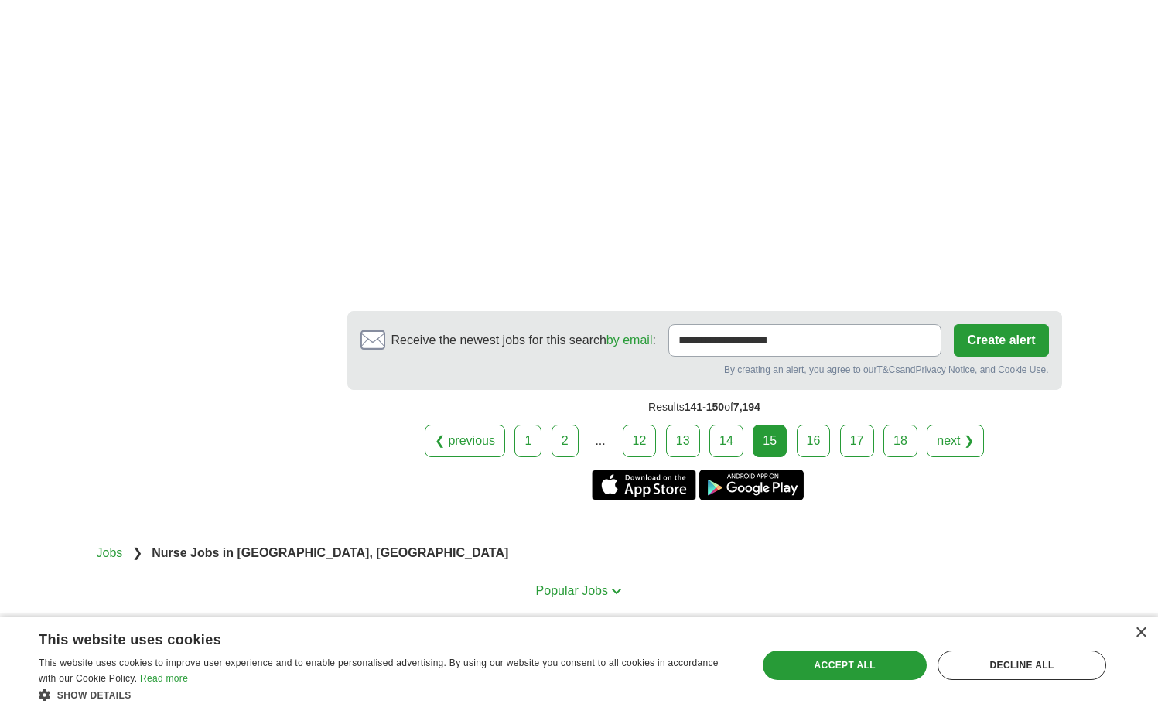
click at [812, 425] on link "16" at bounding box center [814, 441] width 34 height 32
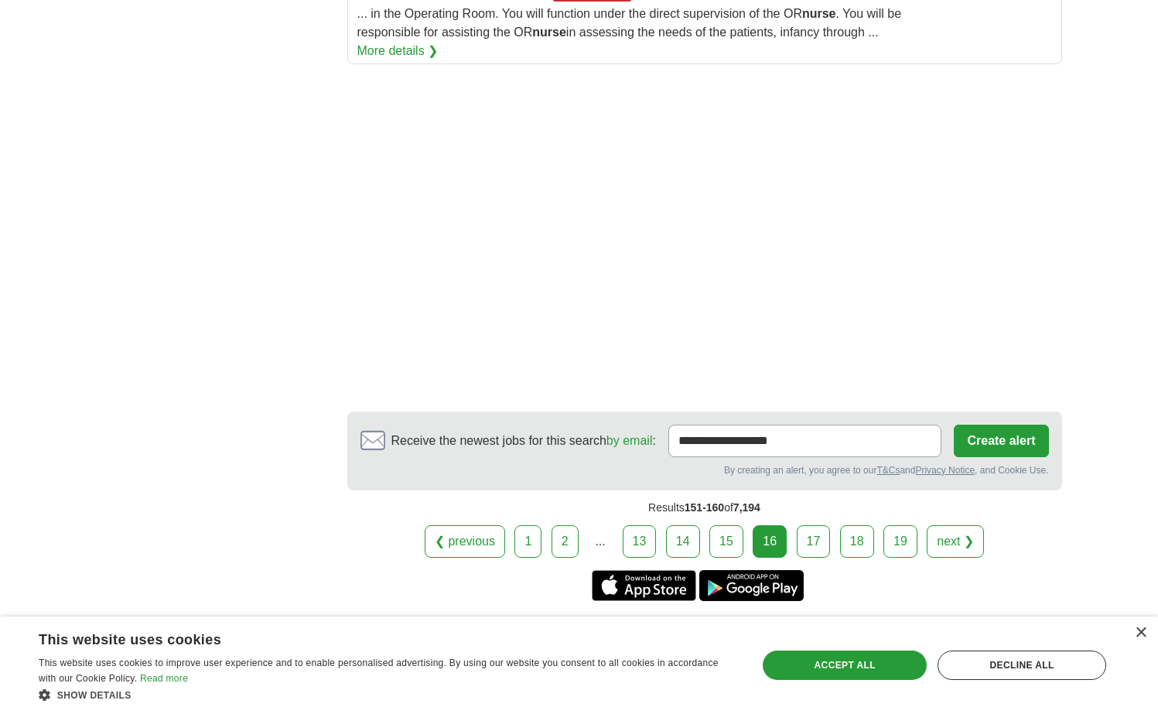
scroll to position [2247, 0]
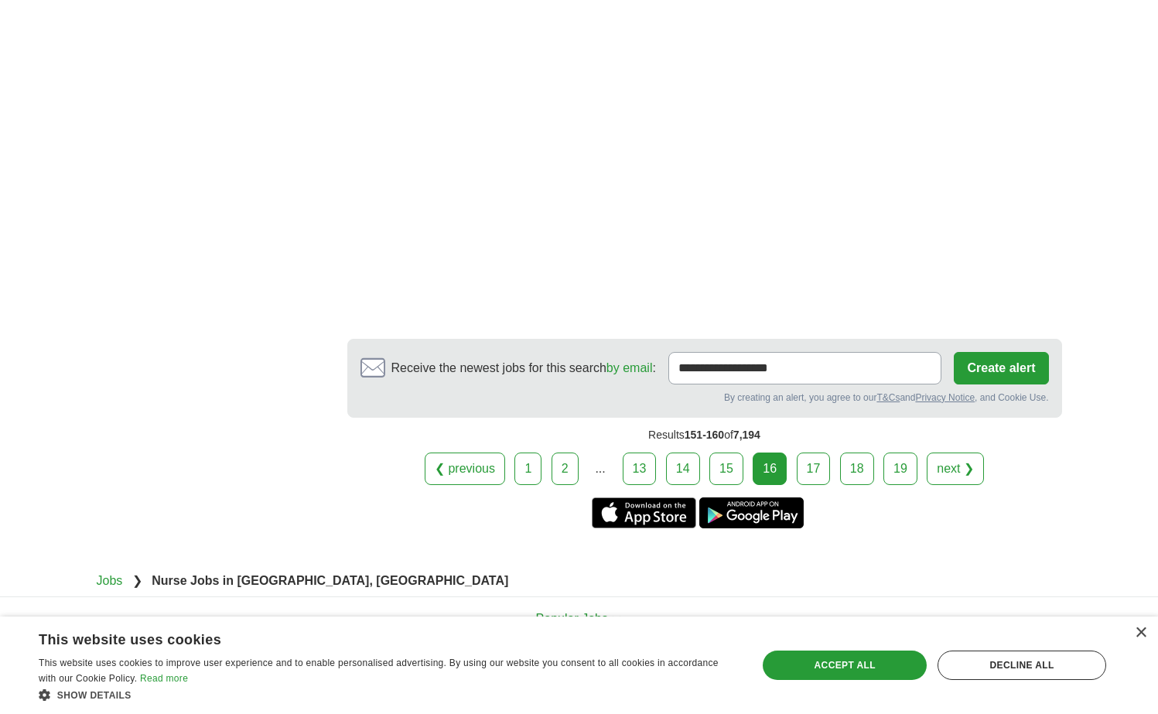
click at [826, 453] on link "17" at bounding box center [814, 469] width 34 height 32
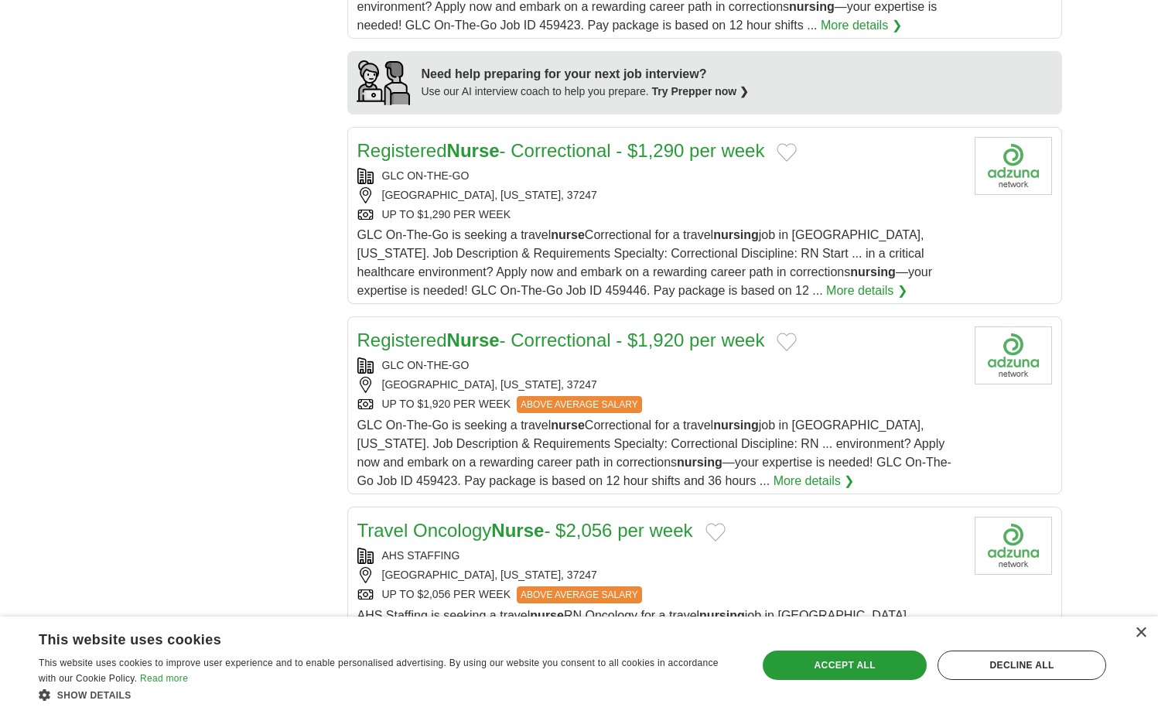
scroll to position [1348, 0]
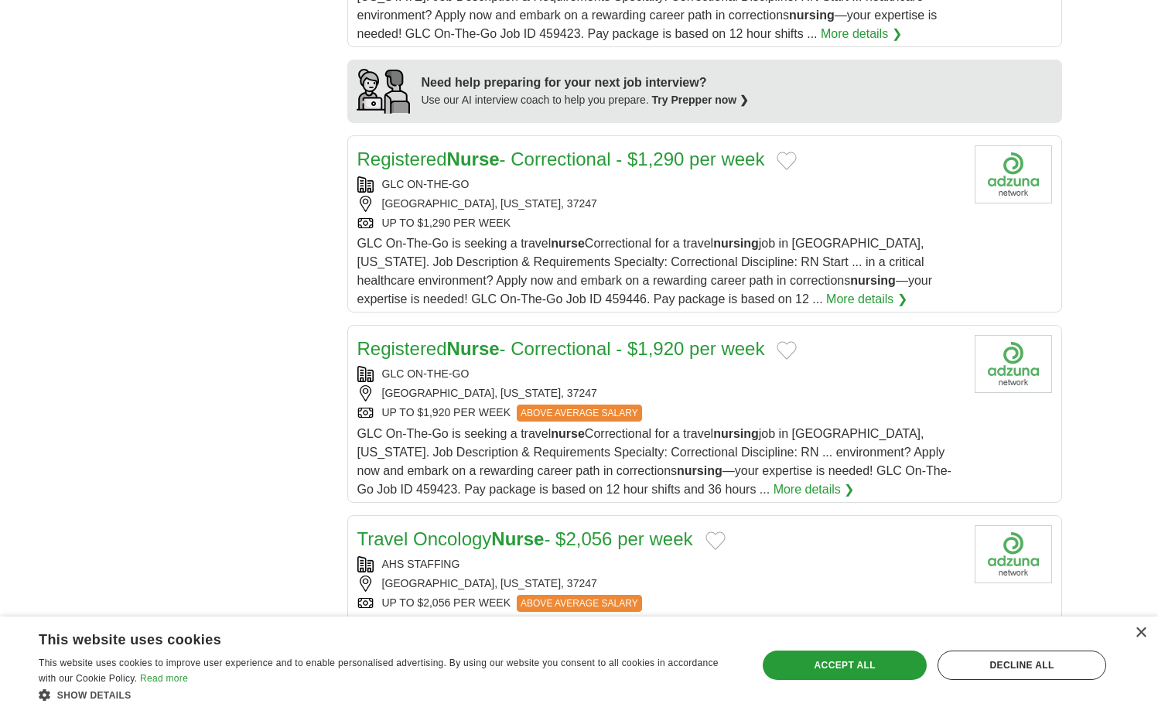
click at [668, 345] on link "Registered Nurse - Correctional - $1,920 per week" at bounding box center [561, 348] width 408 height 21
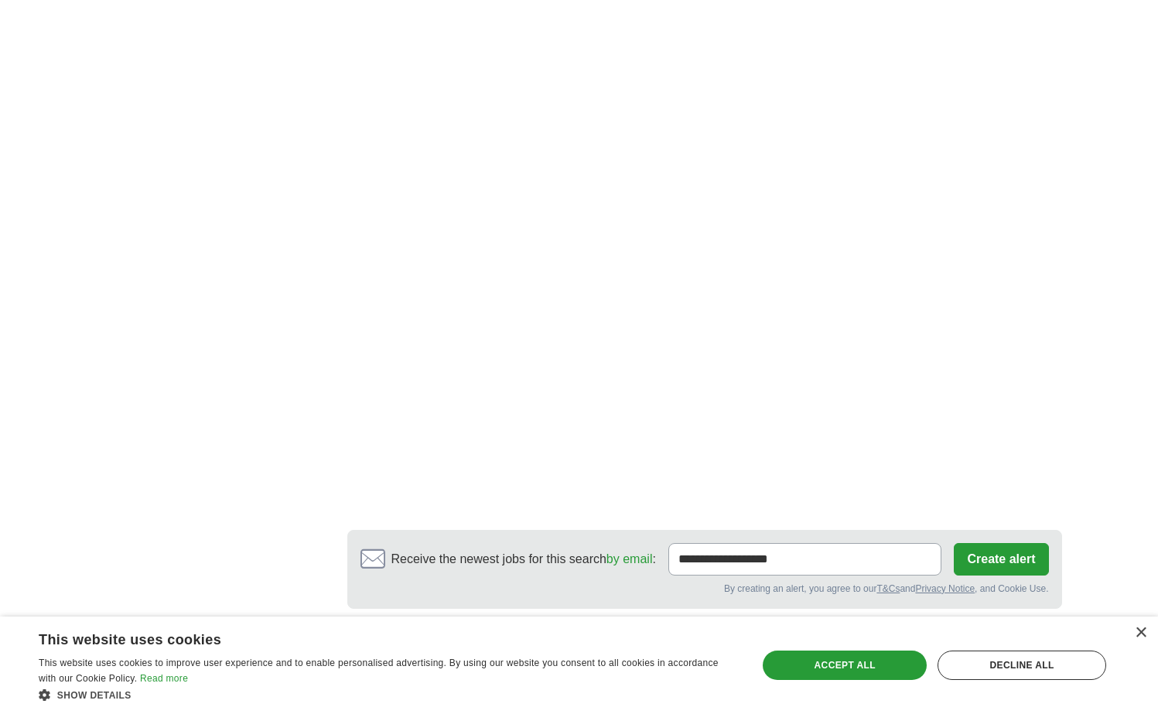
scroll to position [2779, 0]
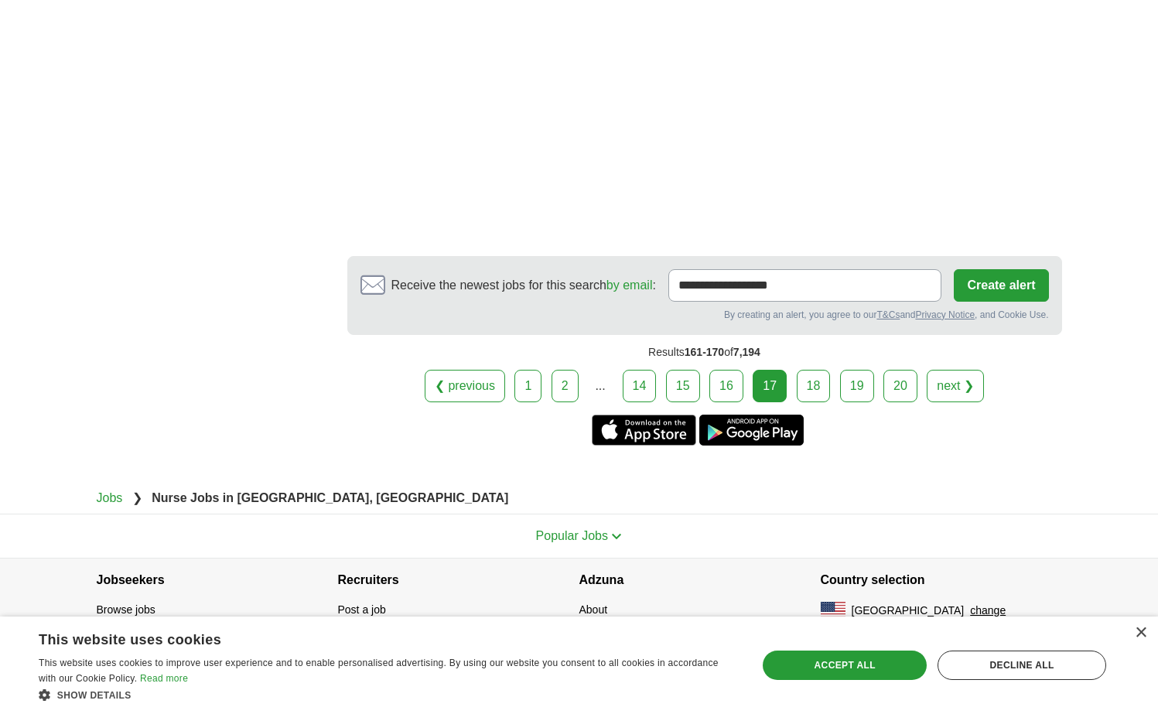
click at [807, 384] on link "18" at bounding box center [814, 386] width 34 height 32
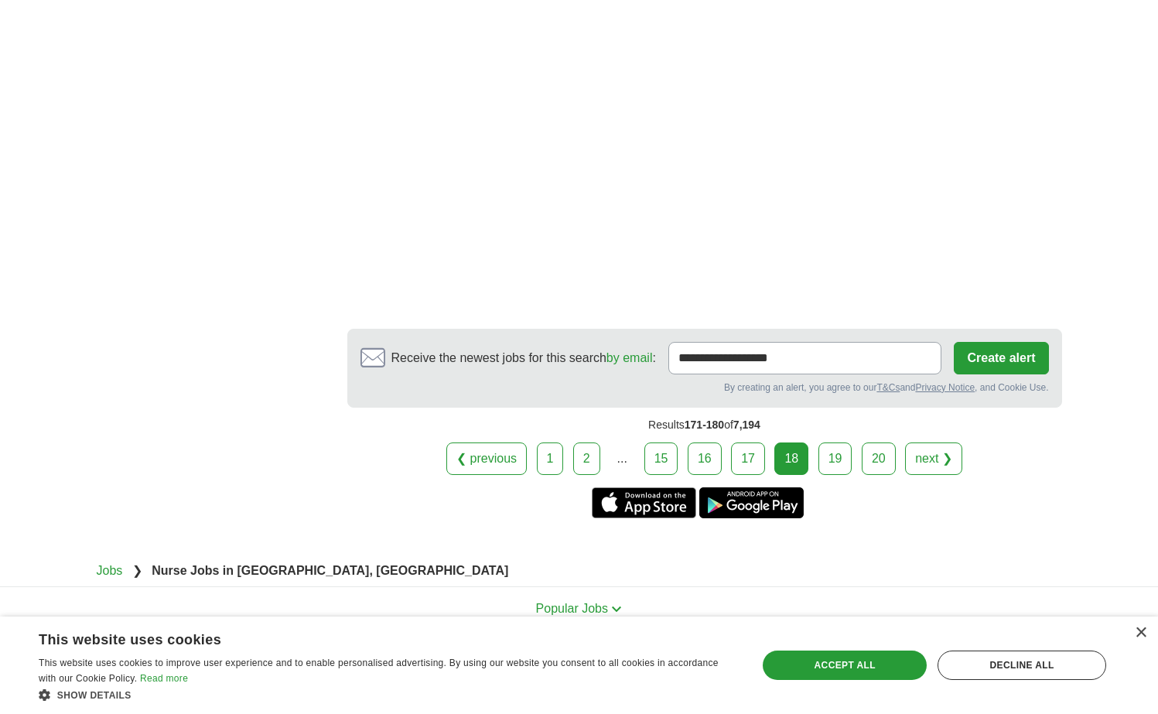
scroll to position [2822, 0]
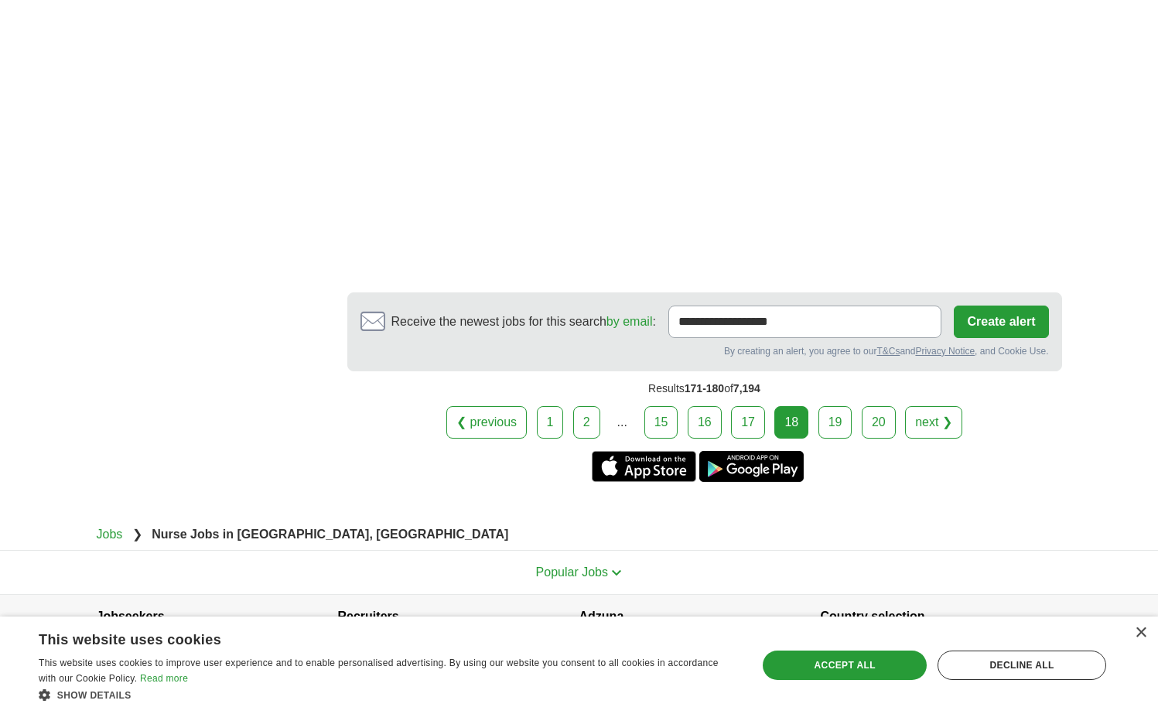
click at [838, 406] on link "19" at bounding box center [835, 422] width 34 height 32
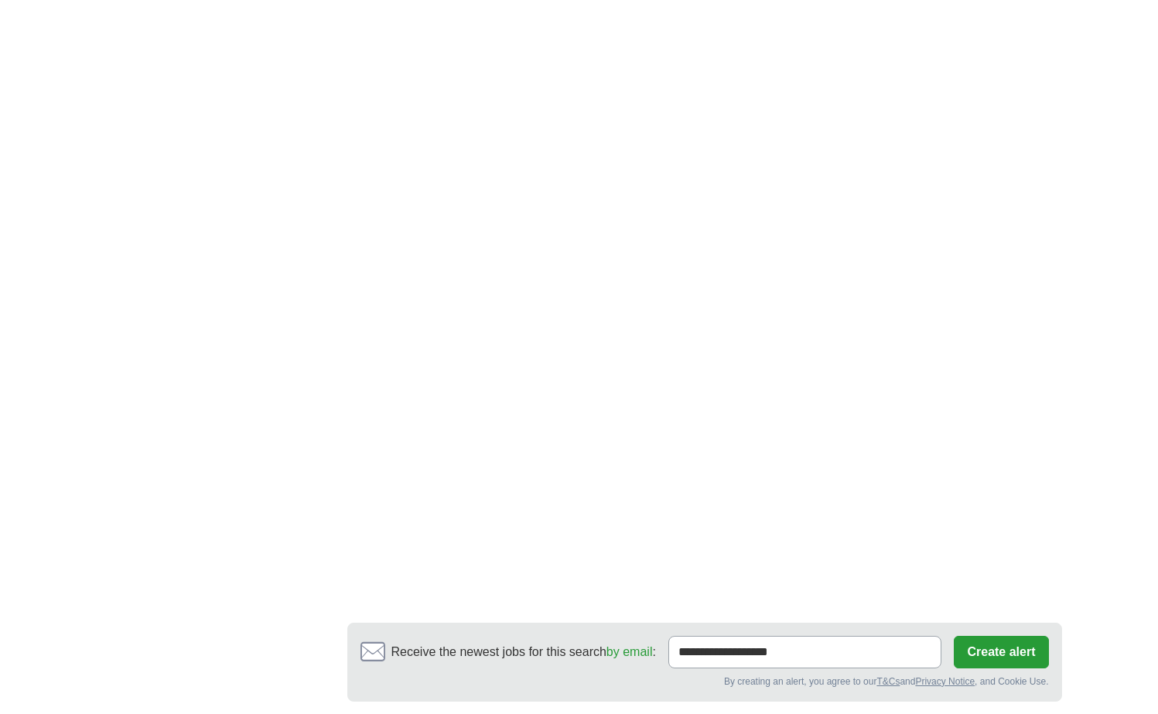
scroll to position [2745, 0]
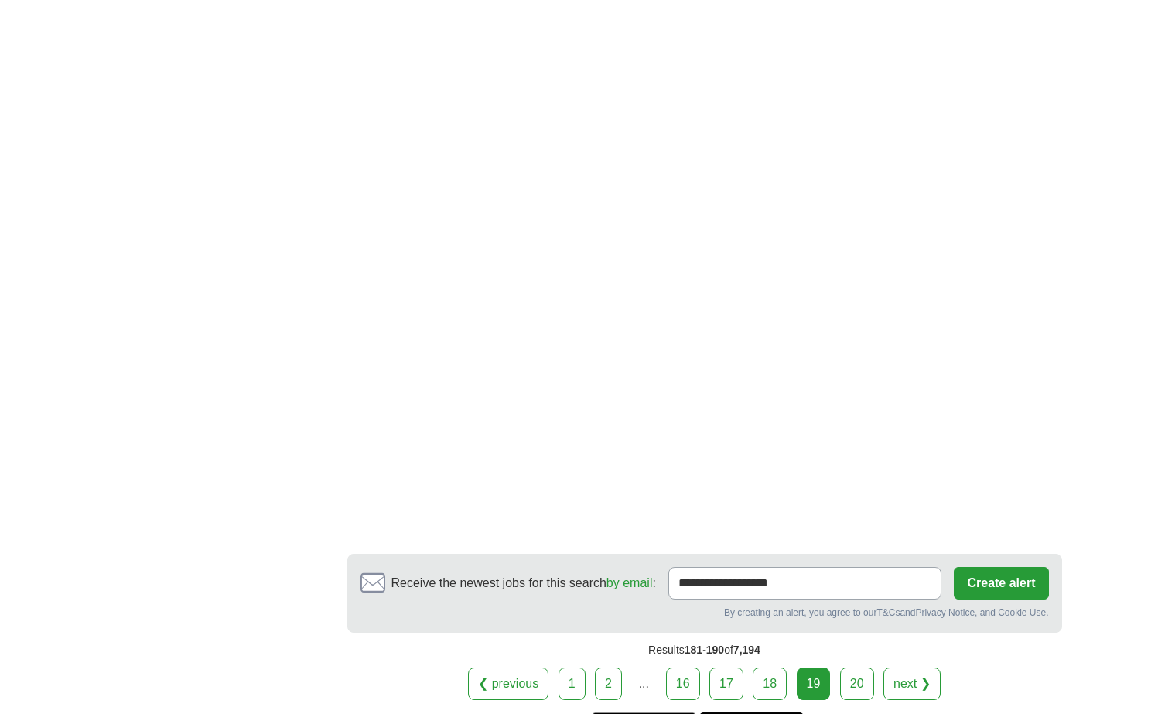
click at [857, 668] on link "20" at bounding box center [857, 684] width 34 height 32
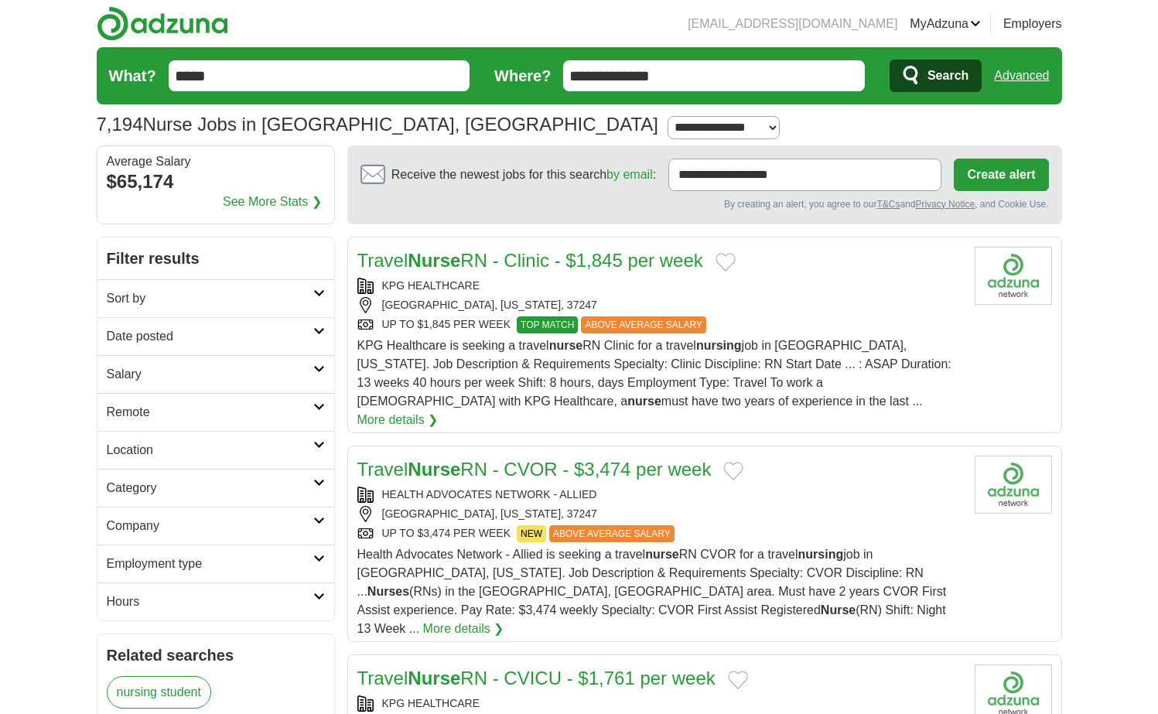
click at [271, 447] on h2 "Location" at bounding box center [210, 450] width 207 height 19
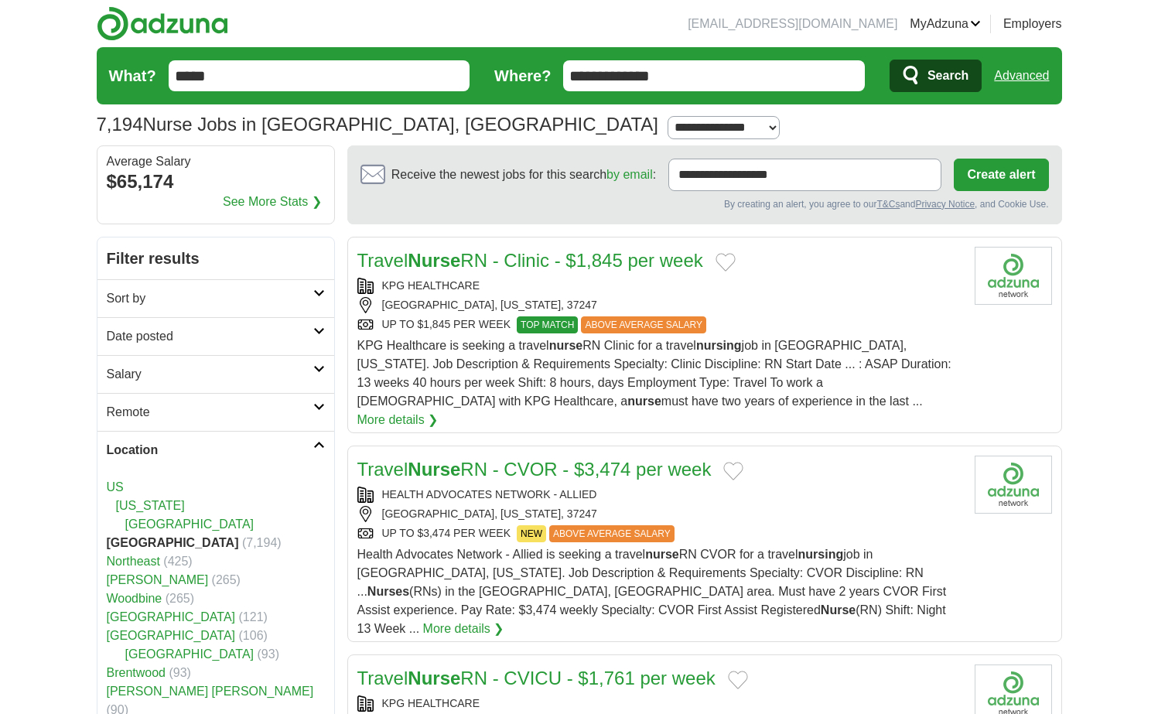
click at [270, 450] on h2 "Location" at bounding box center [210, 450] width 207 height 19
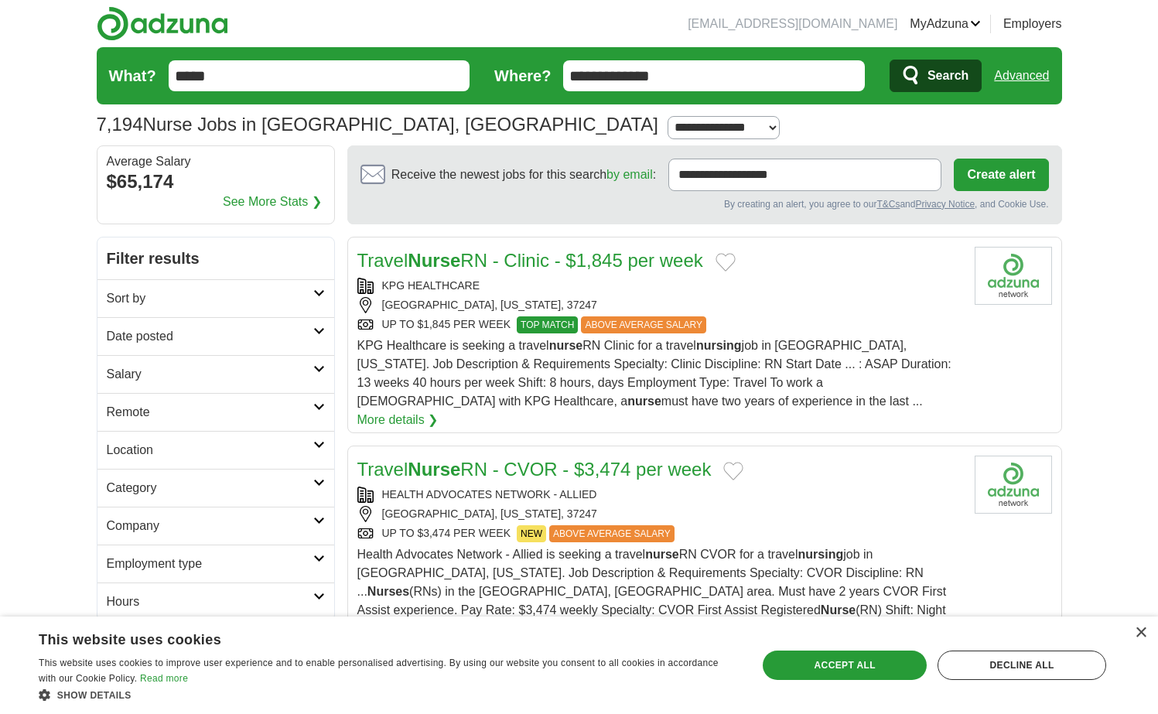
click at [237, 489] on h2 "Category" at bounding box center [210, 488] width 207 height 19
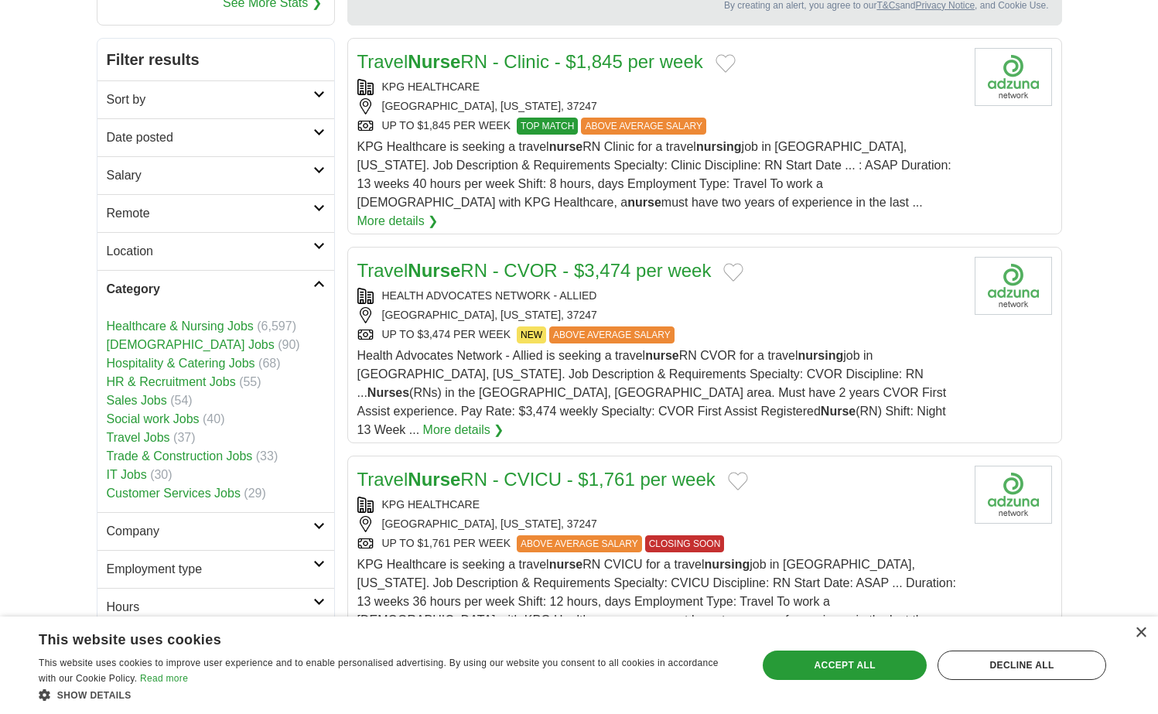
scroll to position [430, 0]
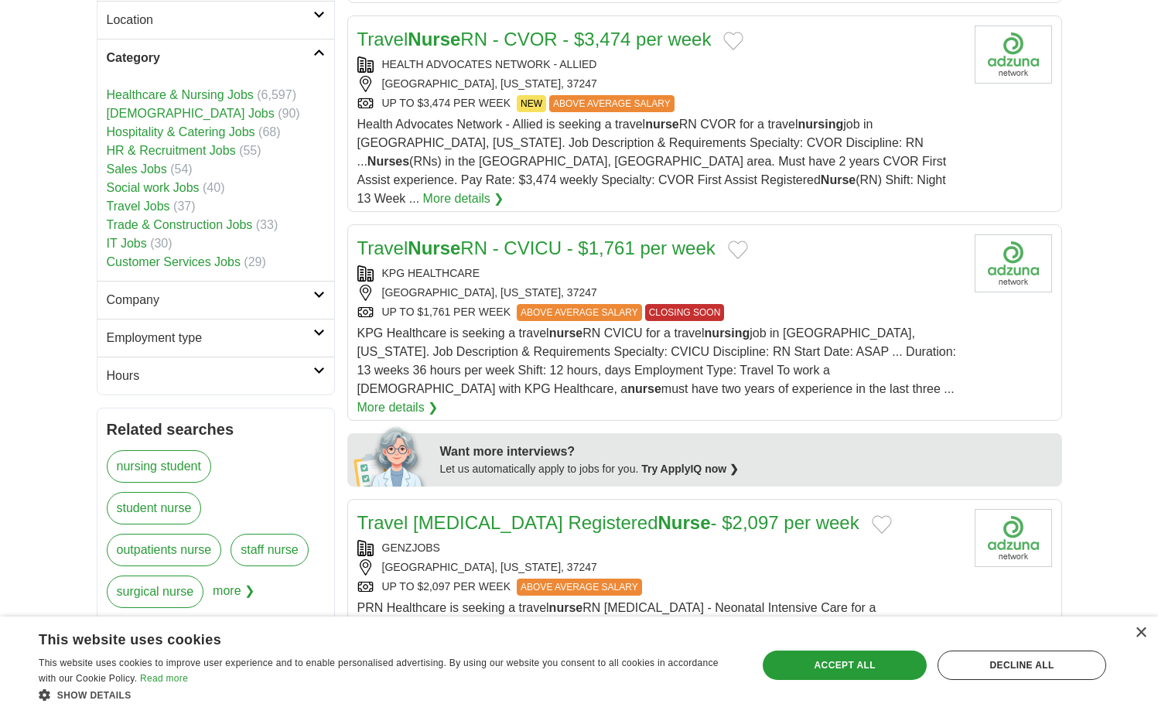
click at [277, 330] on h2 "Employment type" at bounding box center [210, 338] width 207 height 19
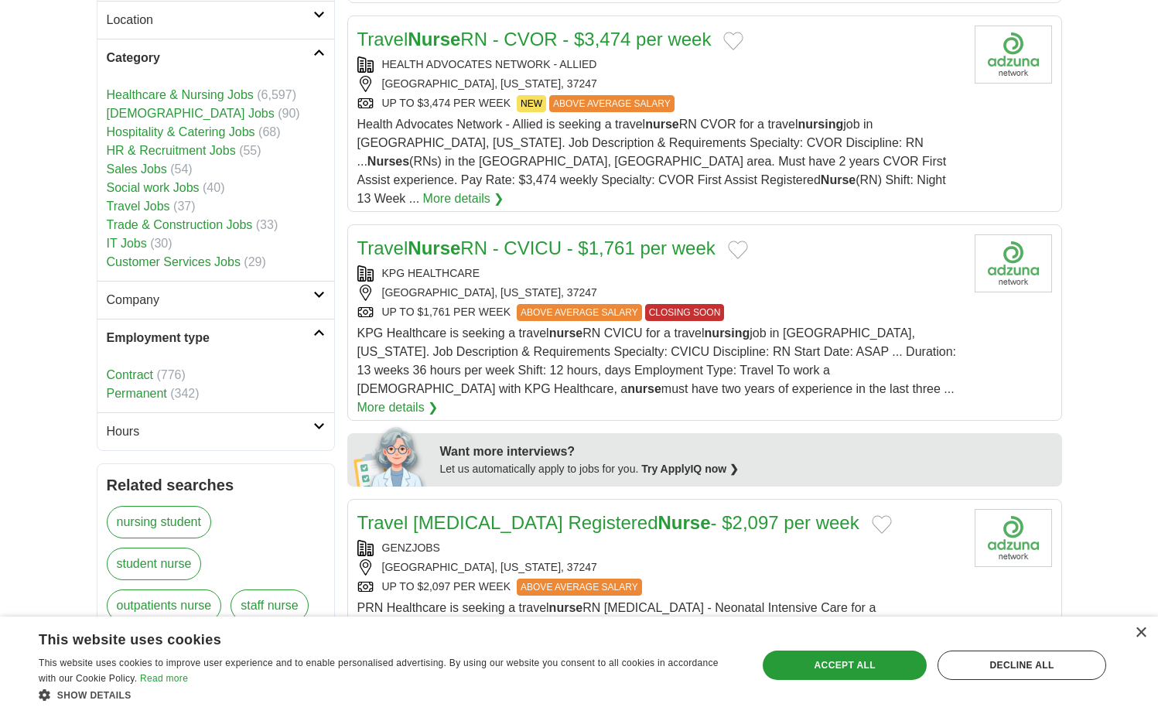
click at [278, 335] on h2 "Employment type" at bounding box center [210, 338] width 207 height 19
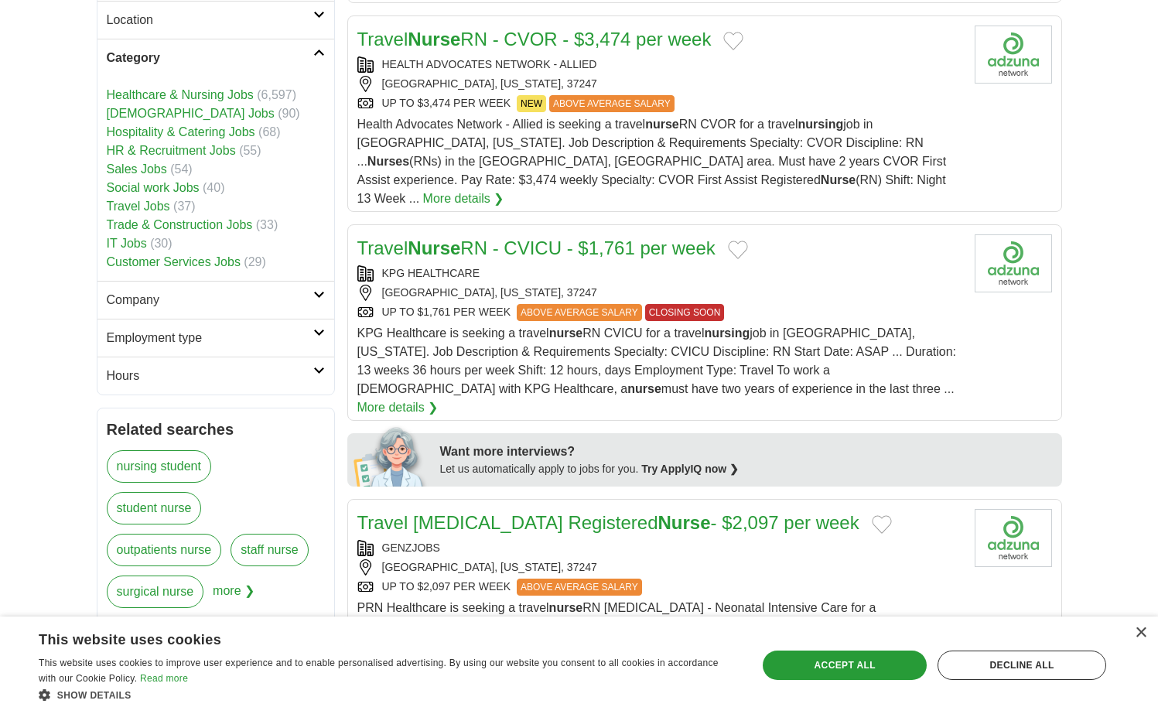
click at [299, 390] on link "Hours" at bounding box center [215, 376] width 237 height 38
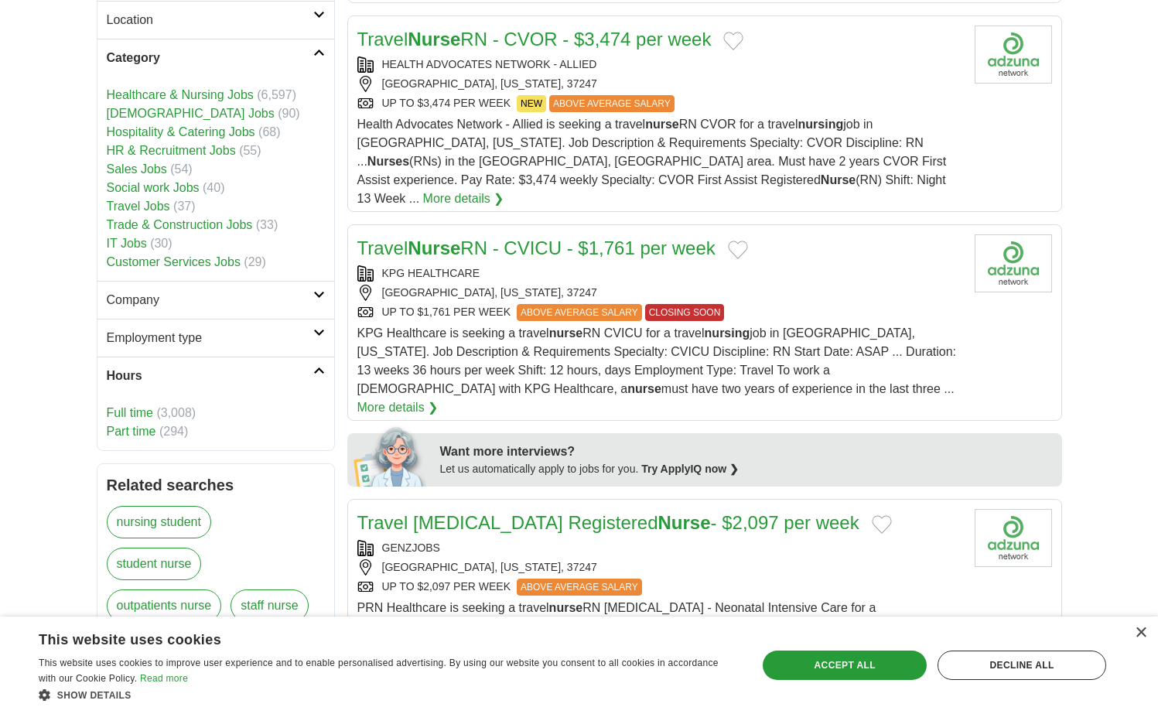
click at [298, 387] on link "Hours" at bounding box center [215, 376] width 237 height 38
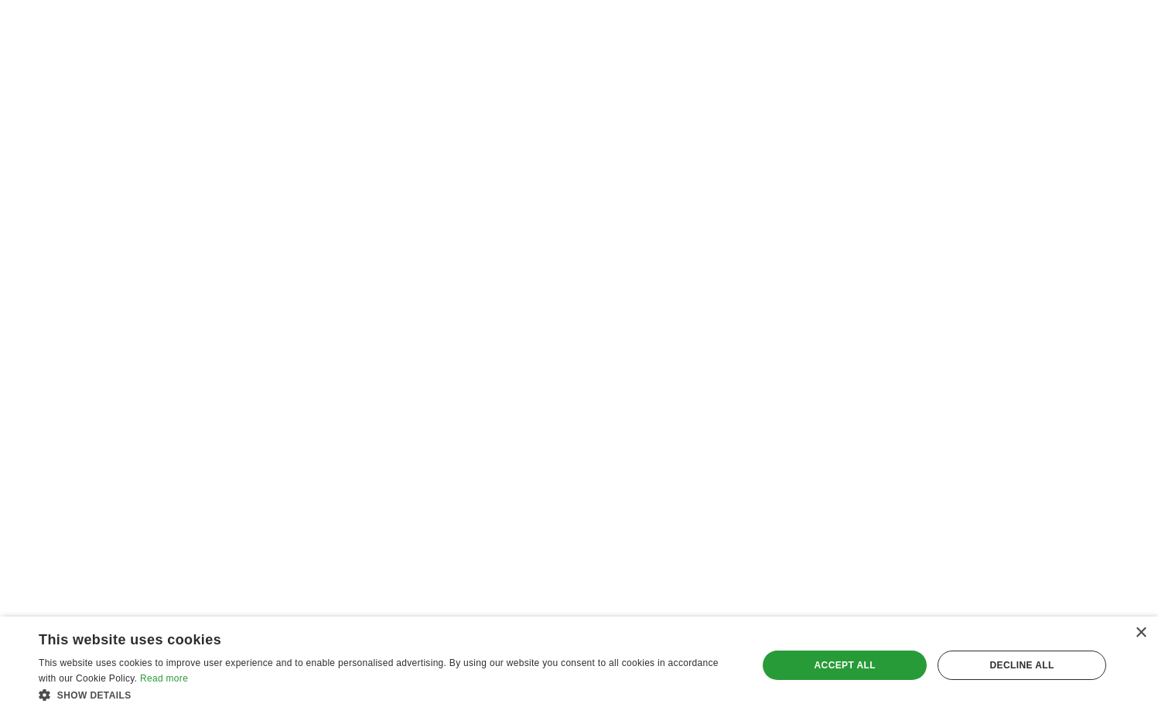
scroll to position [2928, 0]
